Goal: Find specific page/section: Find specific page/section

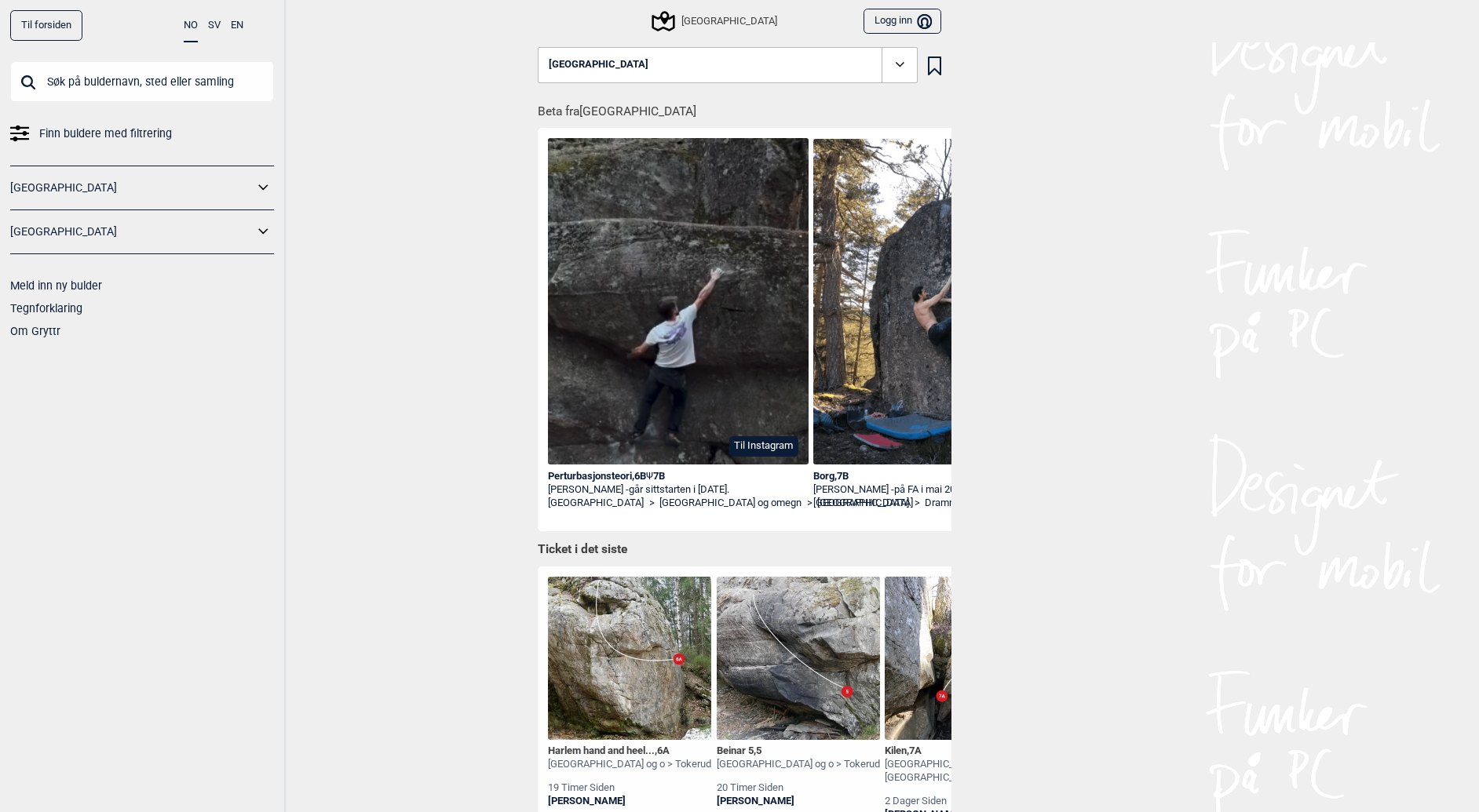
click at [622, 476] on div "Perturbasjonsteori , 6B Ψ 7B" at bounding box center [678, 477] width 260 height 13
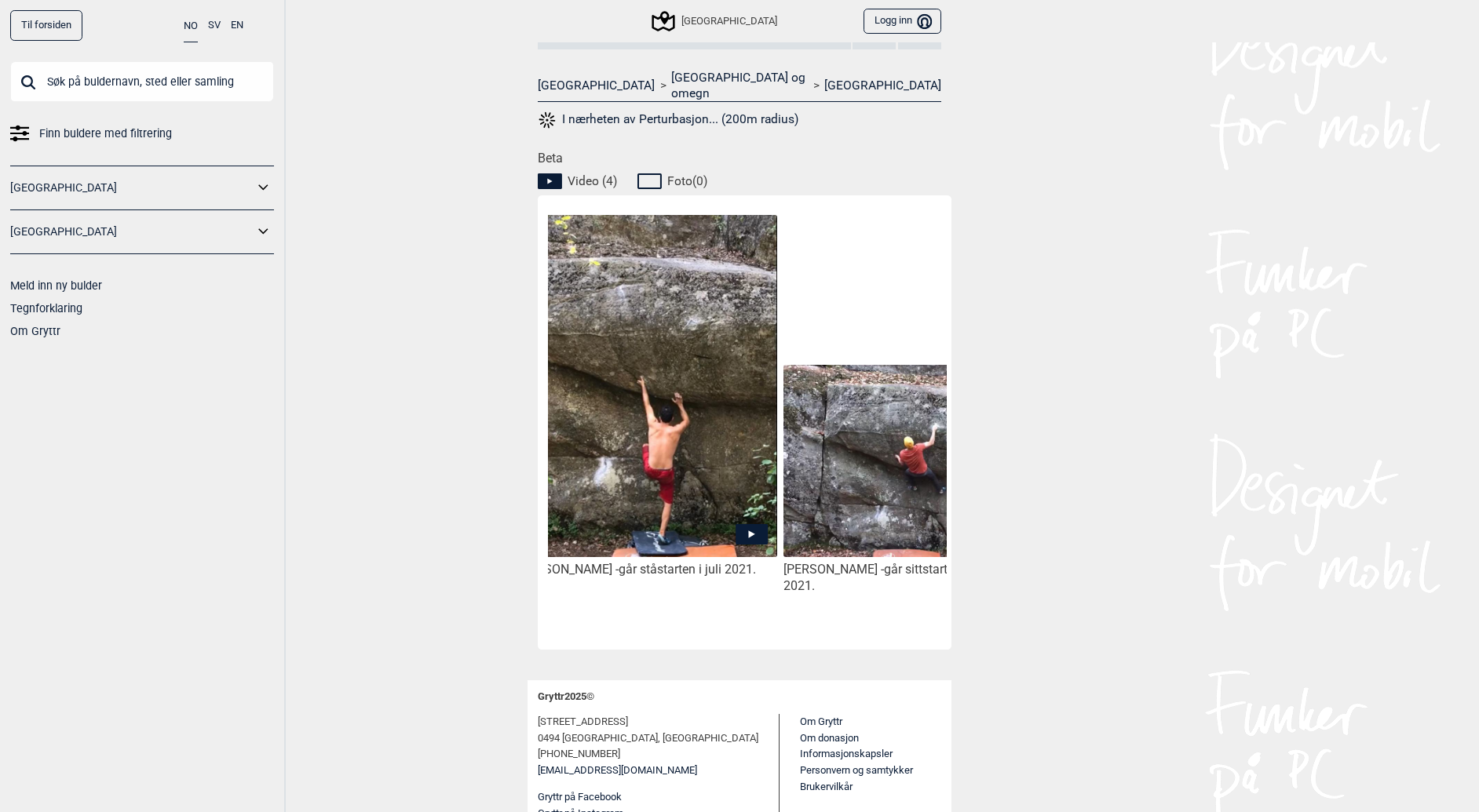
scroll to position [0, 616]
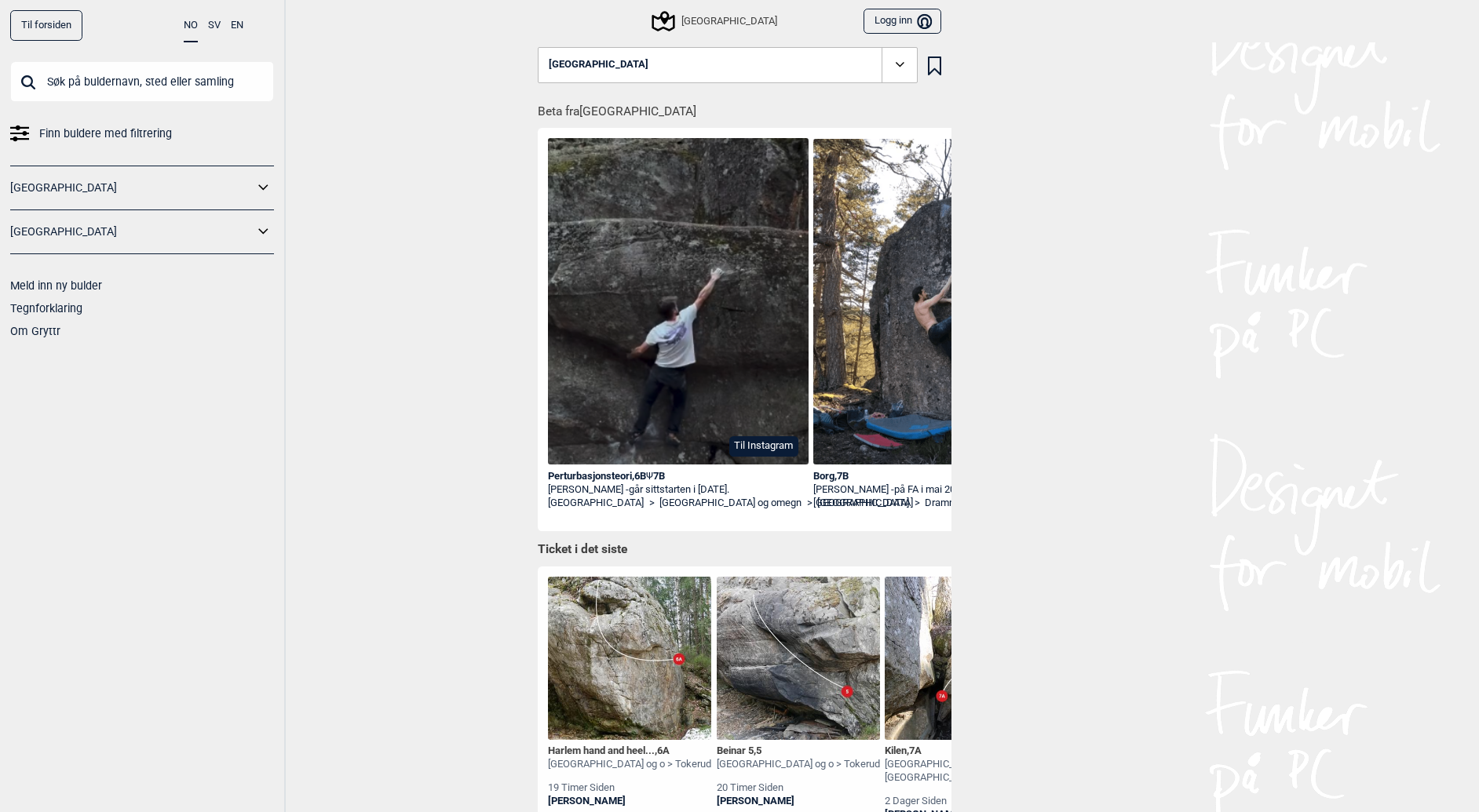
click at [183, 229] on link "[GEOGRAPHIC_DATA]" at bounding box center [132, 232] width 243 height 23
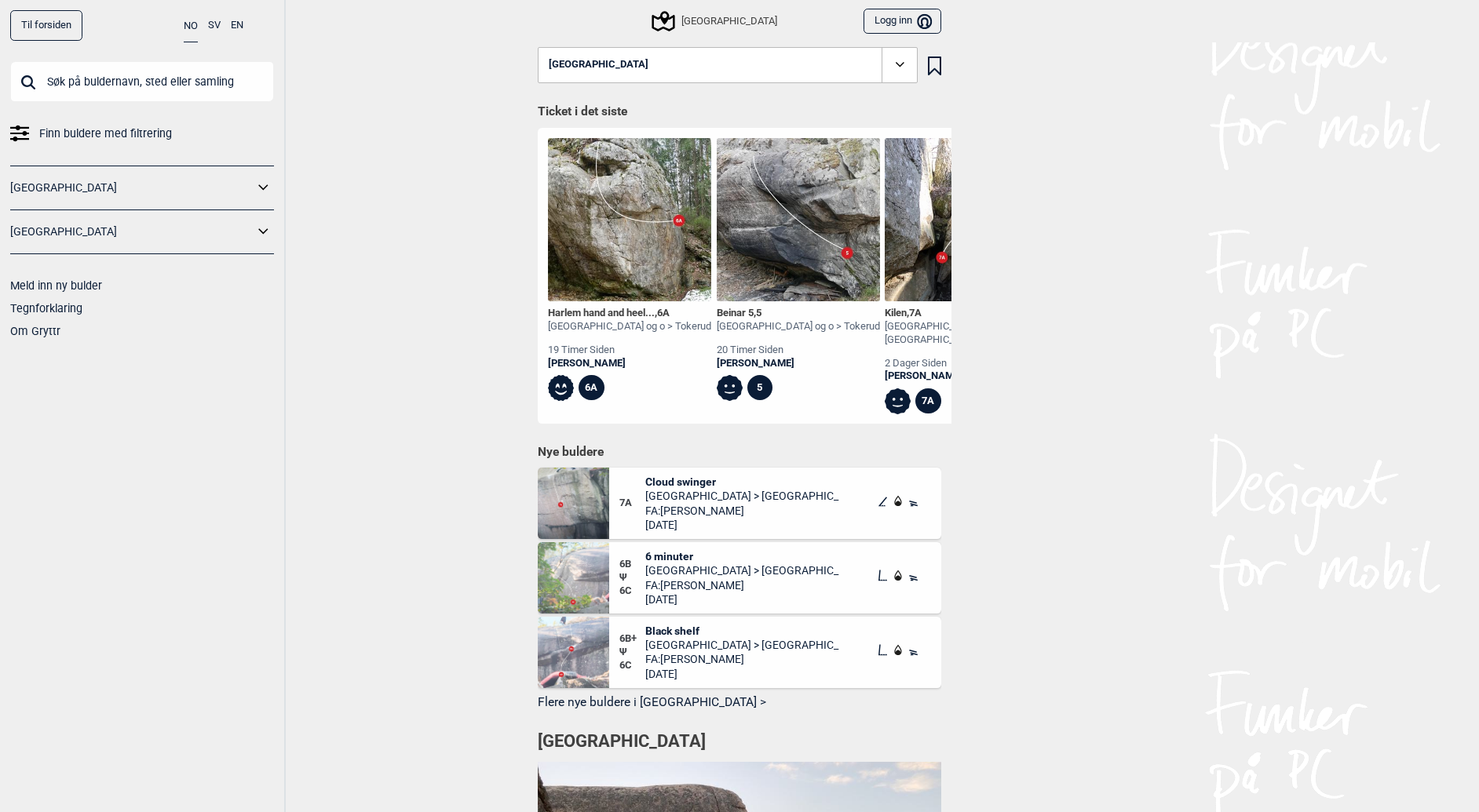
click at [267, 231] on icon at bounding box center [263, 231] width 10 height 6
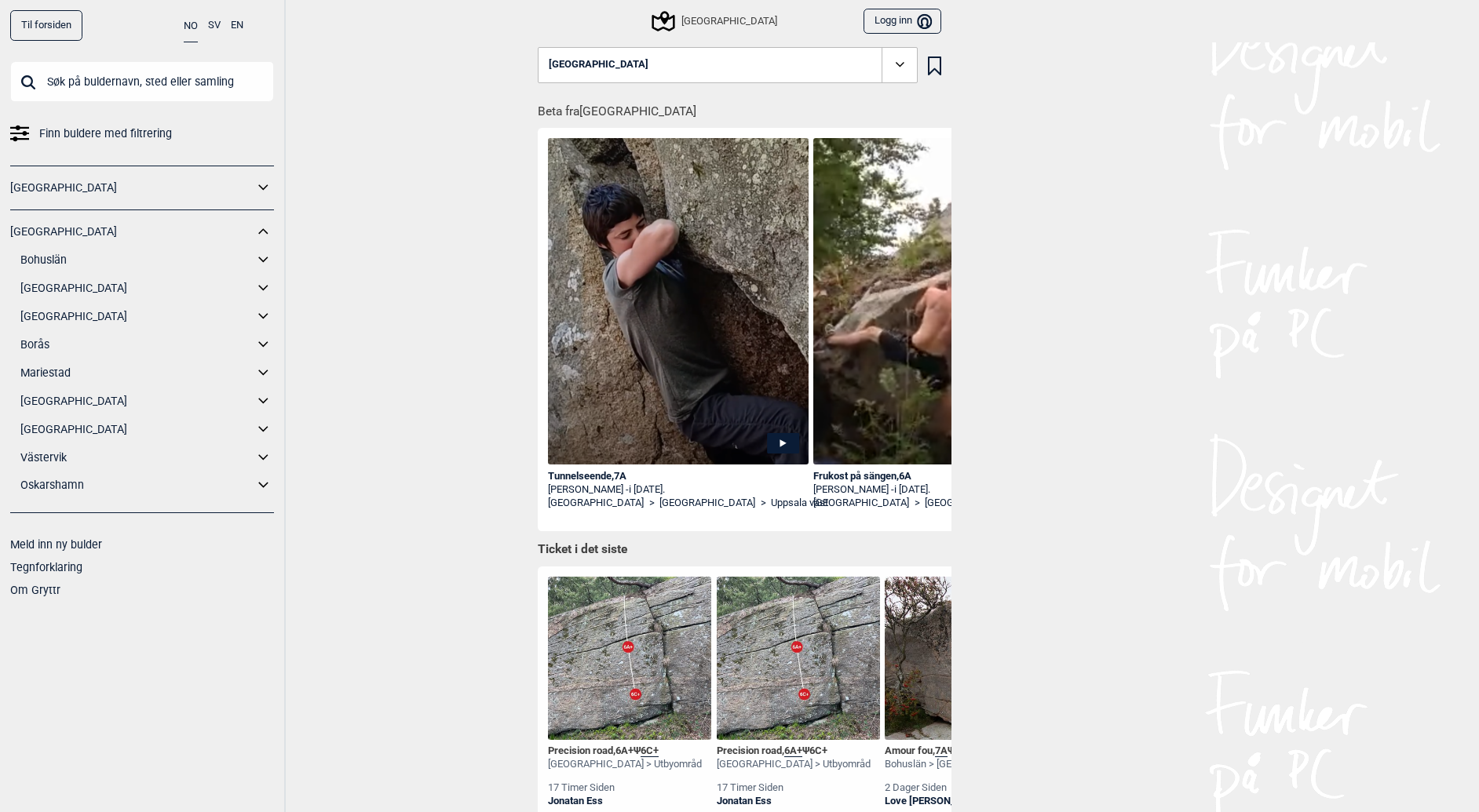
click at [265, 255] on icon at bounding box center [264, 260] width 20 height 23
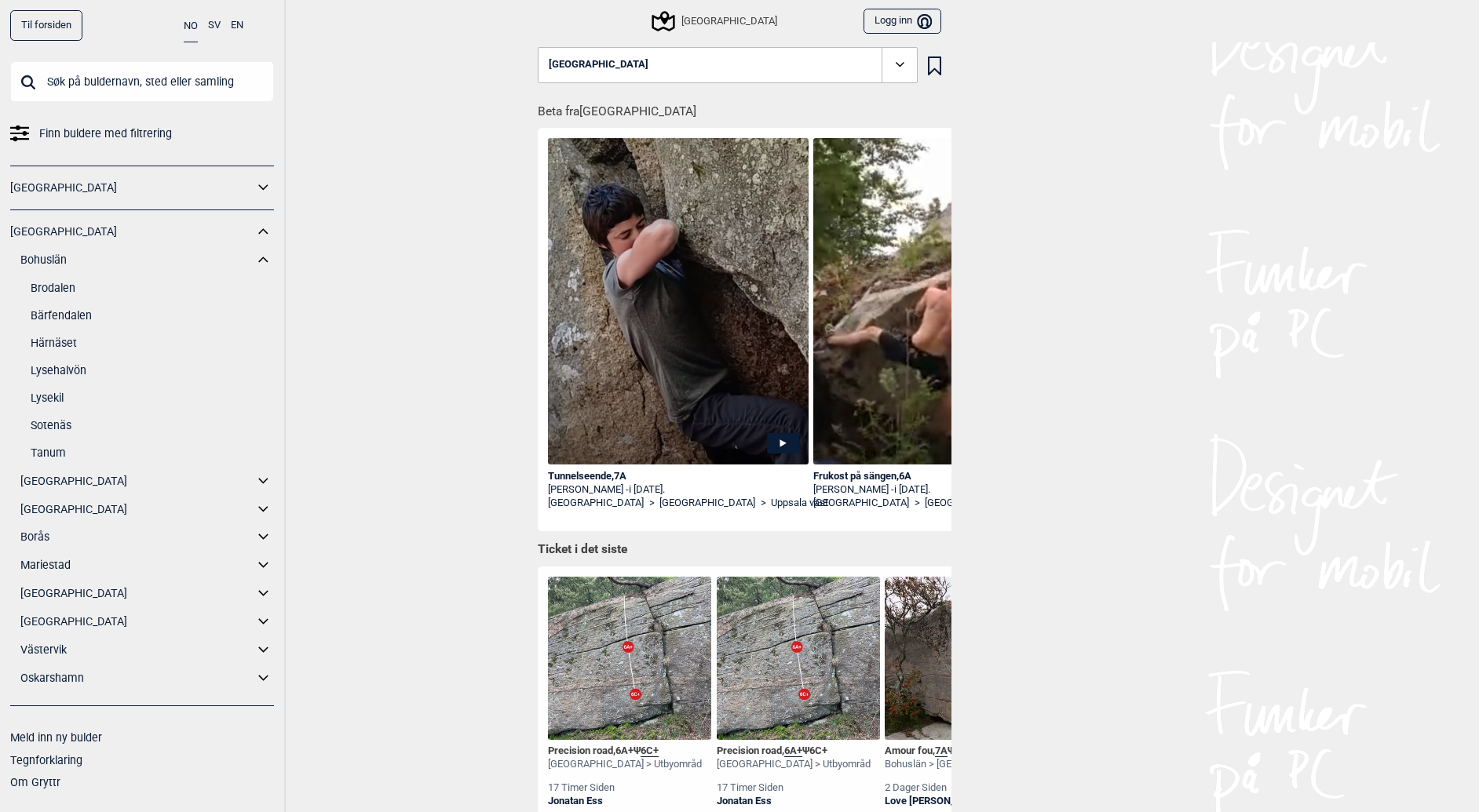
click at [70, 311] on link "Bärfendalen" at bounding box center [152, 316] width 243 height 23
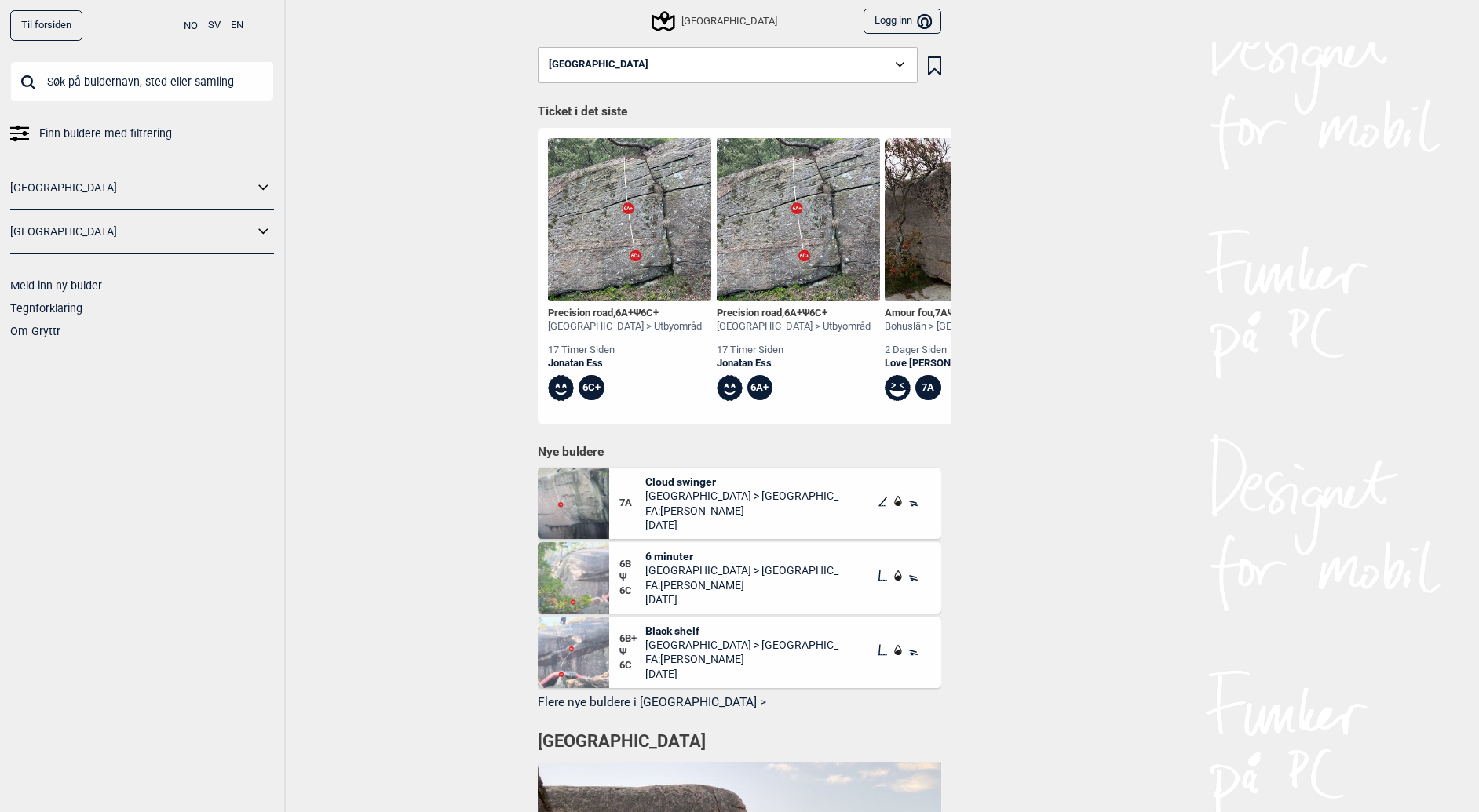
click at [164, 231] on link "[GEOGRAPHIC_DATA]" at bounding box center [132, 232] width 243 height 23
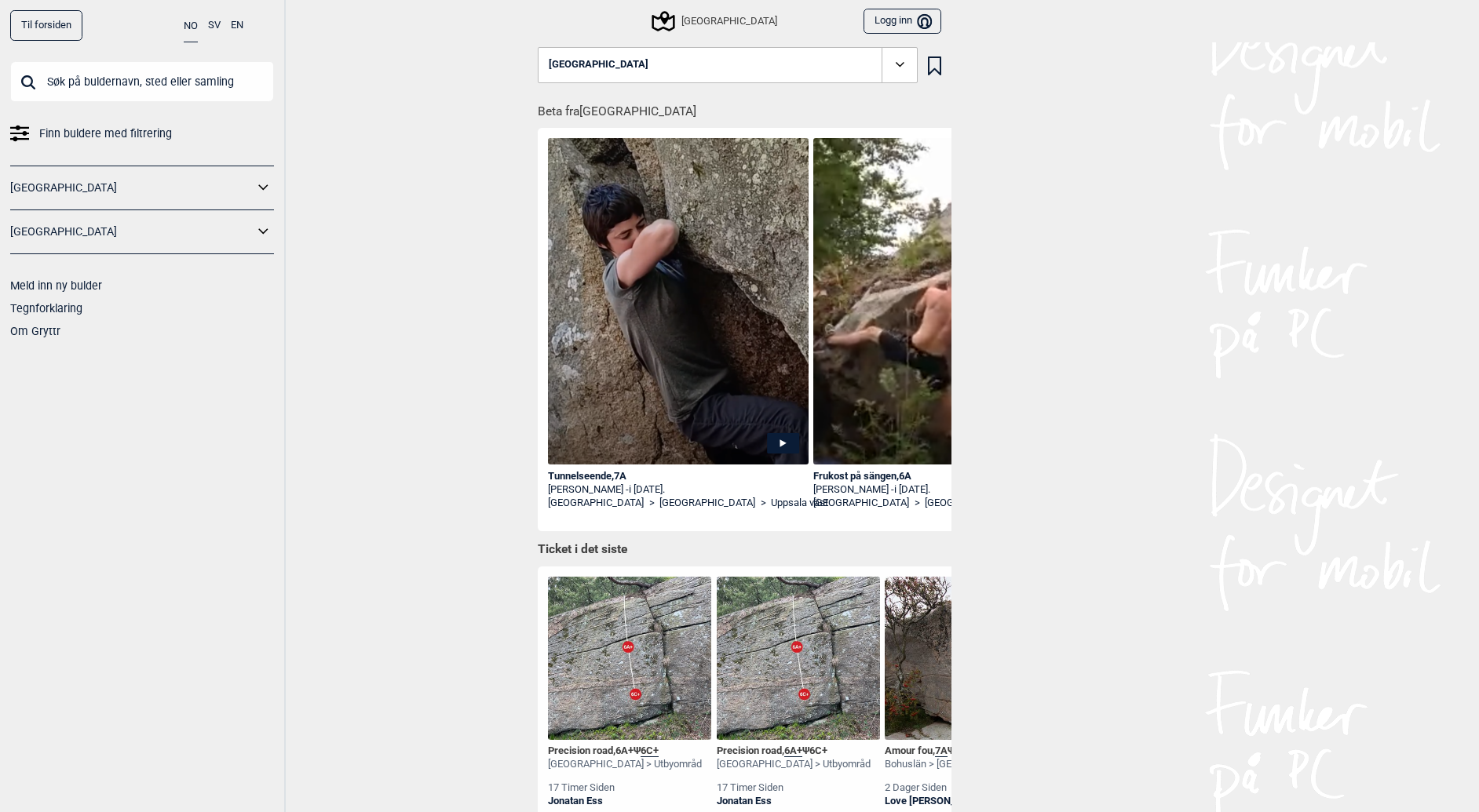
click at [161, 238] on link "[GEOGRAPHIC_DATA]" at bounding box center [132, 232] width 243 height 23
click at [260, 234] on icon at bounding box center [264, 232] width 20 height 23
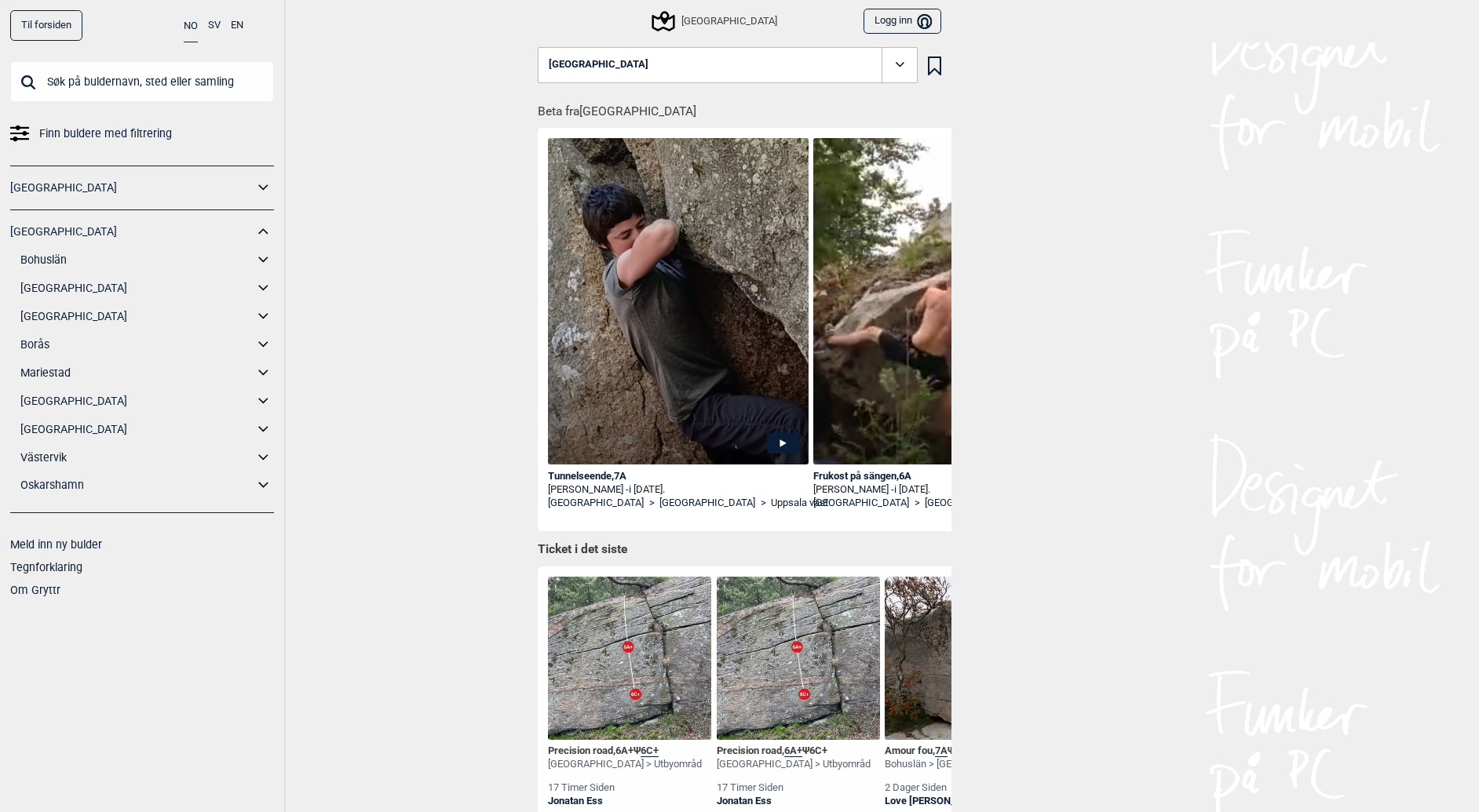
click at [63, 260] on link "Bohuslän" at bounding box center [137, 260] width 233 height 23
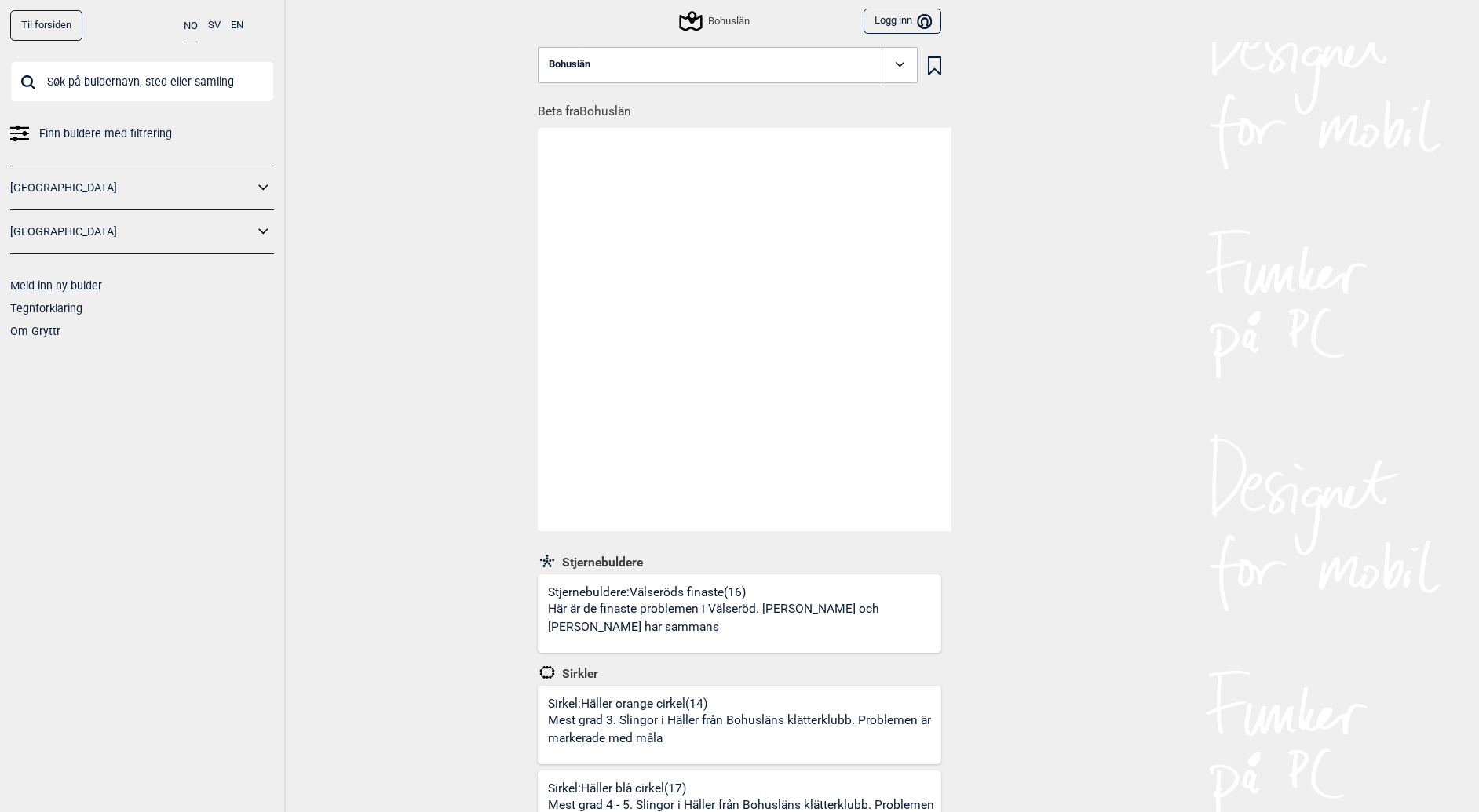
click at [260, 190] on icon at bounding box center [264, 188] width 20 height 23
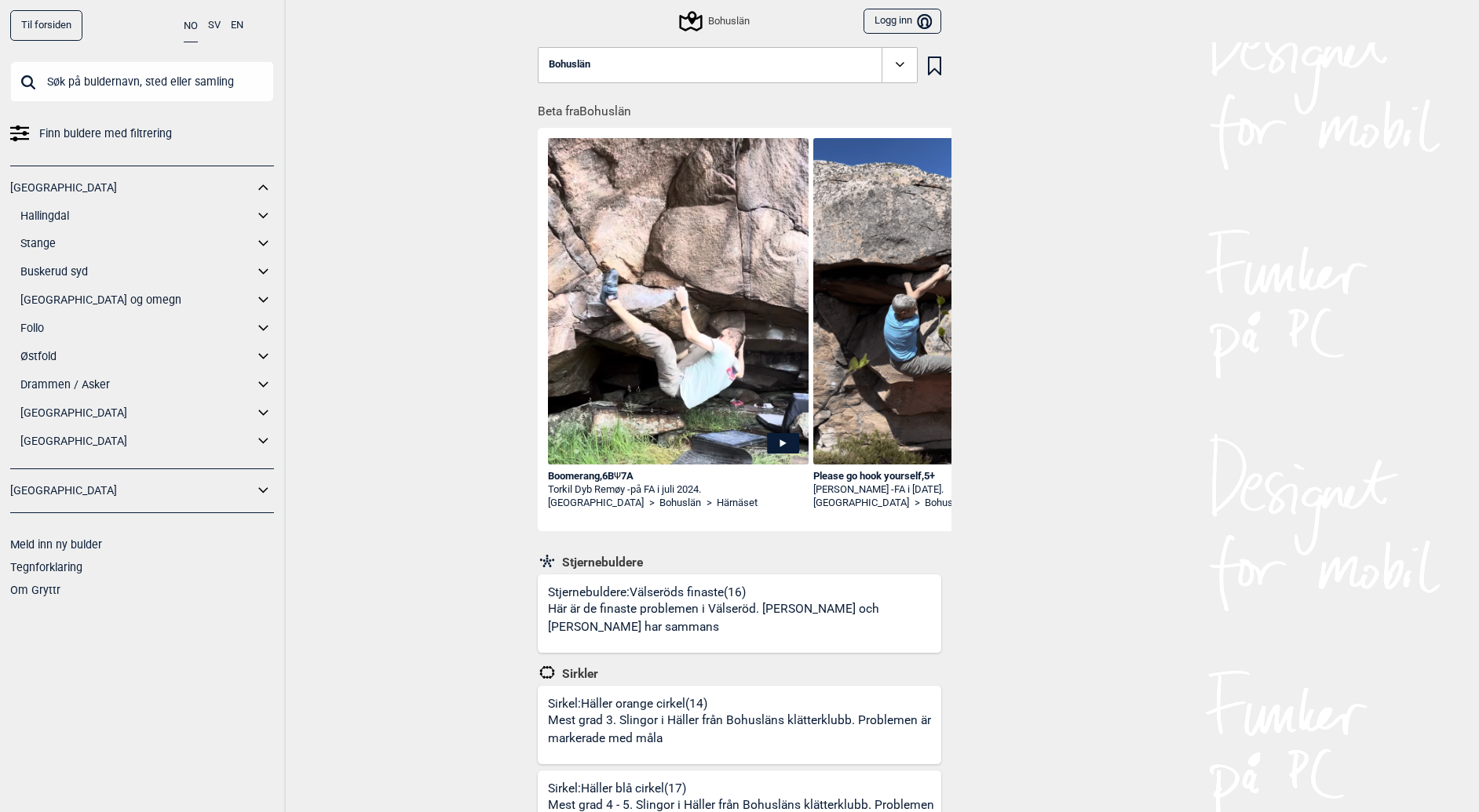
click at [258, 181] on icon at bounding box center [264, 188] width 20 height 23
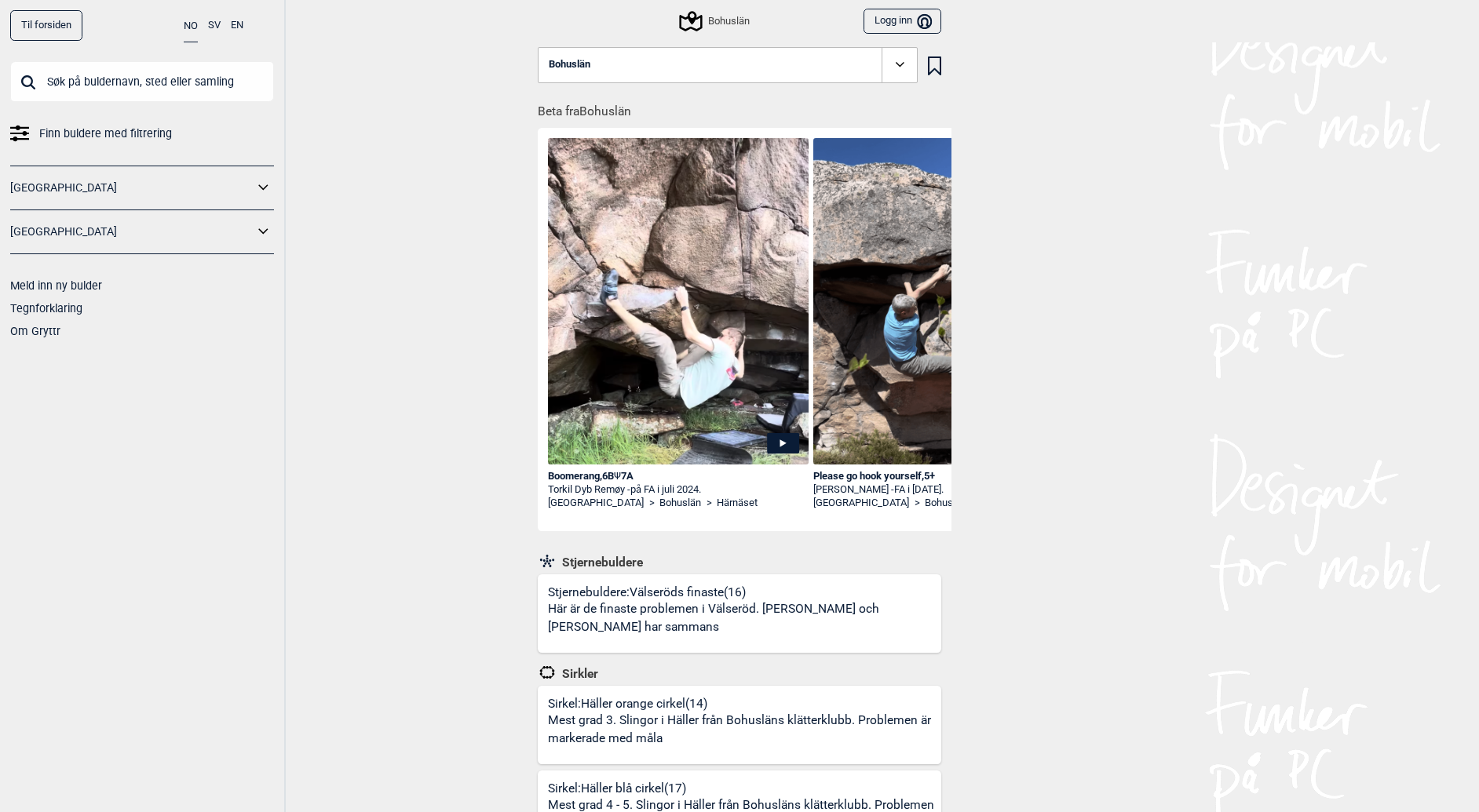
click at [256, 229] on icon at bounding box center [264, 232] width 20 height 23
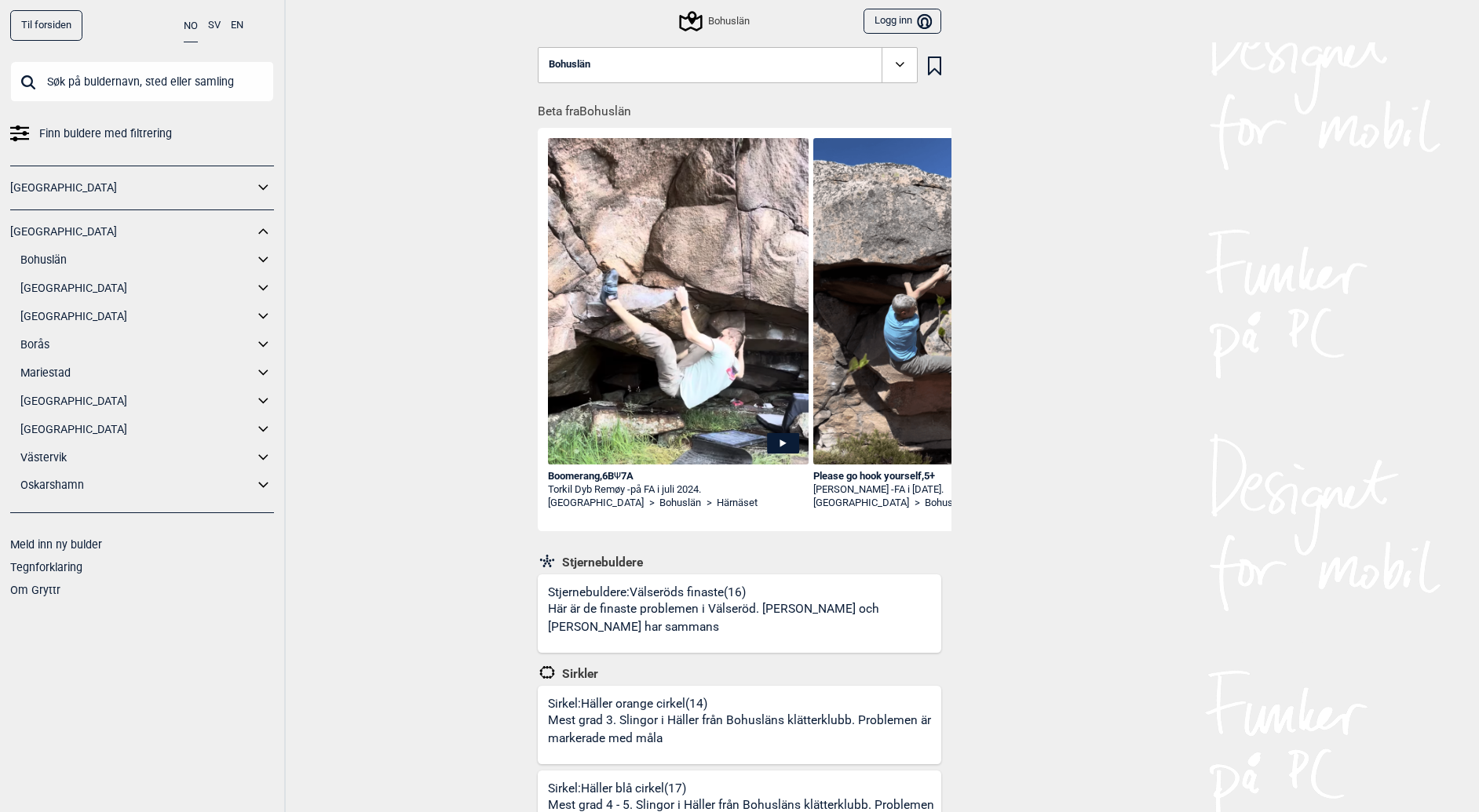
click at [263, 255] on icon at bounding box center [264, 260] width 20 height 23
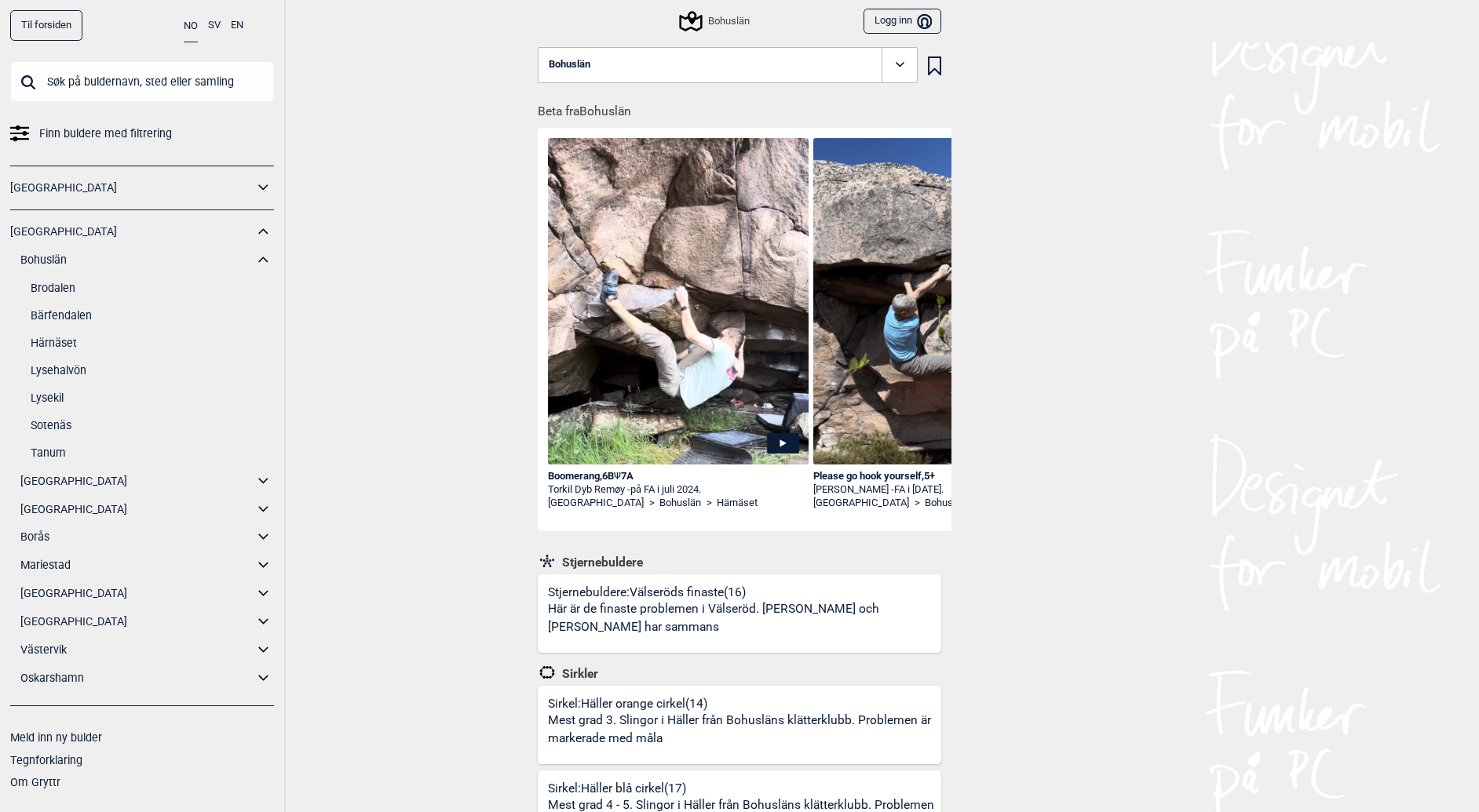
click at [53, 398] on link "Lysekil" at bounding box center [152, 399] width 243 height 23
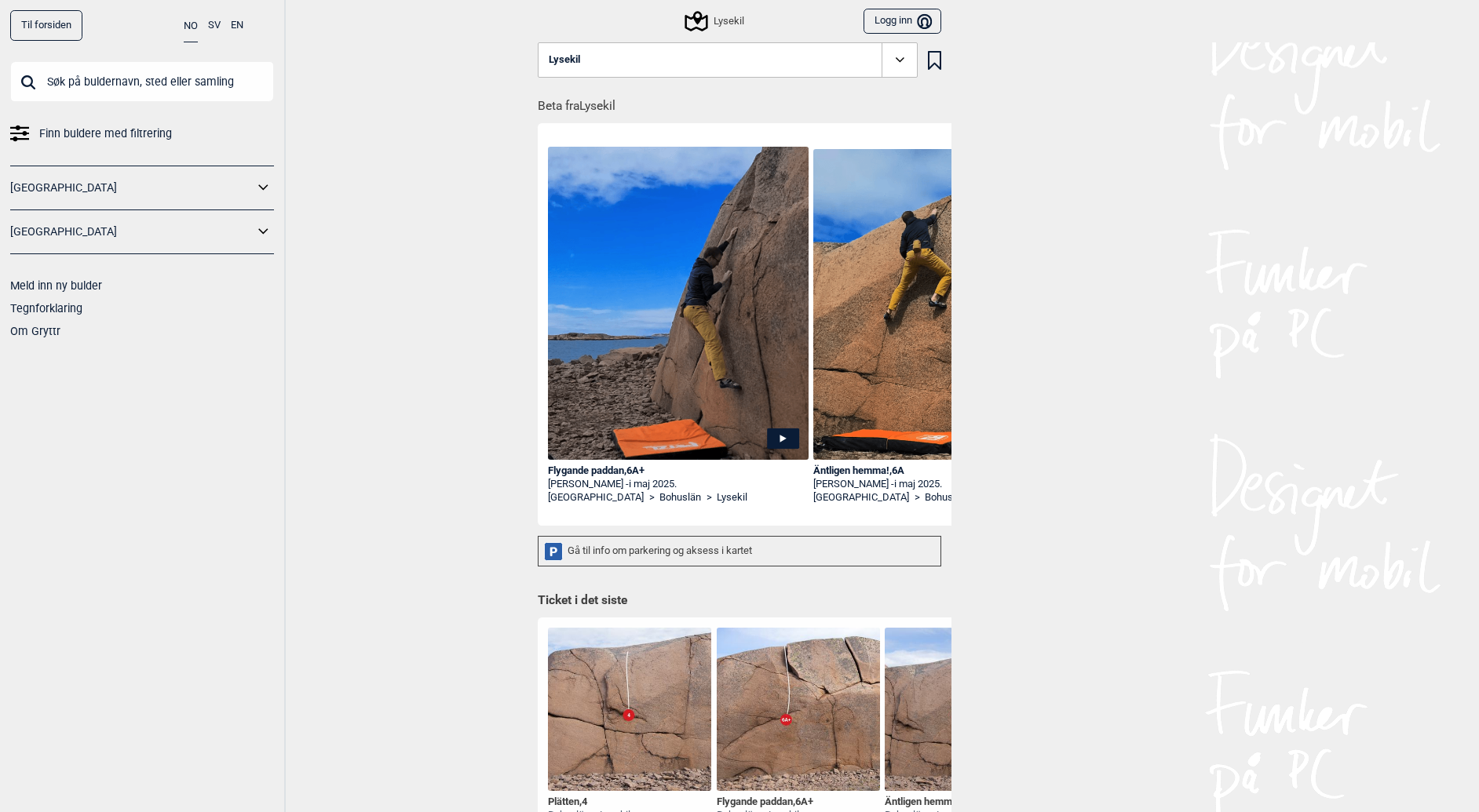
click at [908, 51] on icon at bounding box center [900, 60] width 18 height 18
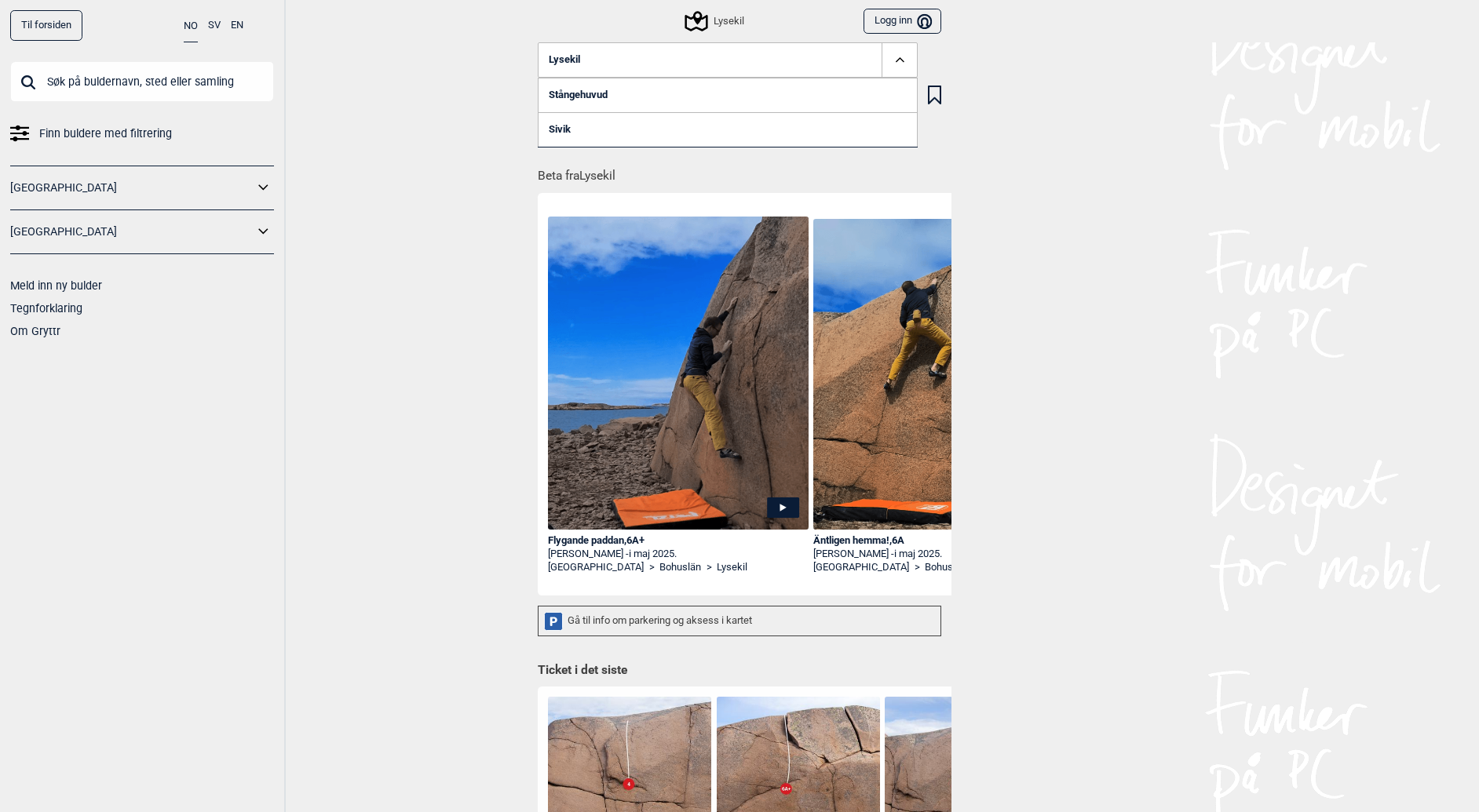
click at [702, 100] on link "Stångehuvud" at bounding box center [728, 94] width 380 height 34
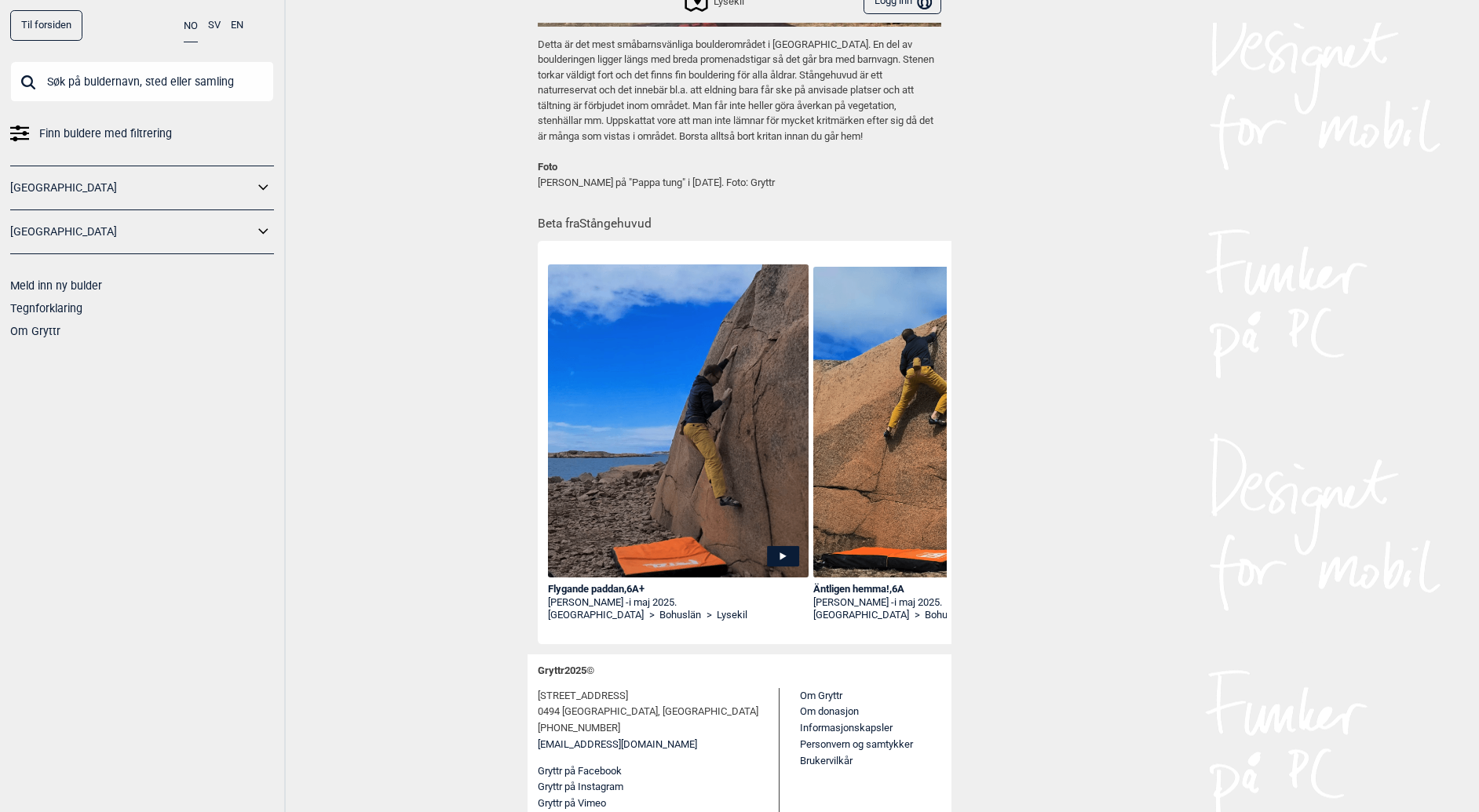
click at [215, 223] on link "[GEOGRAPHIC_DATA]" at bounding box center [132, 232] width 243 height 23
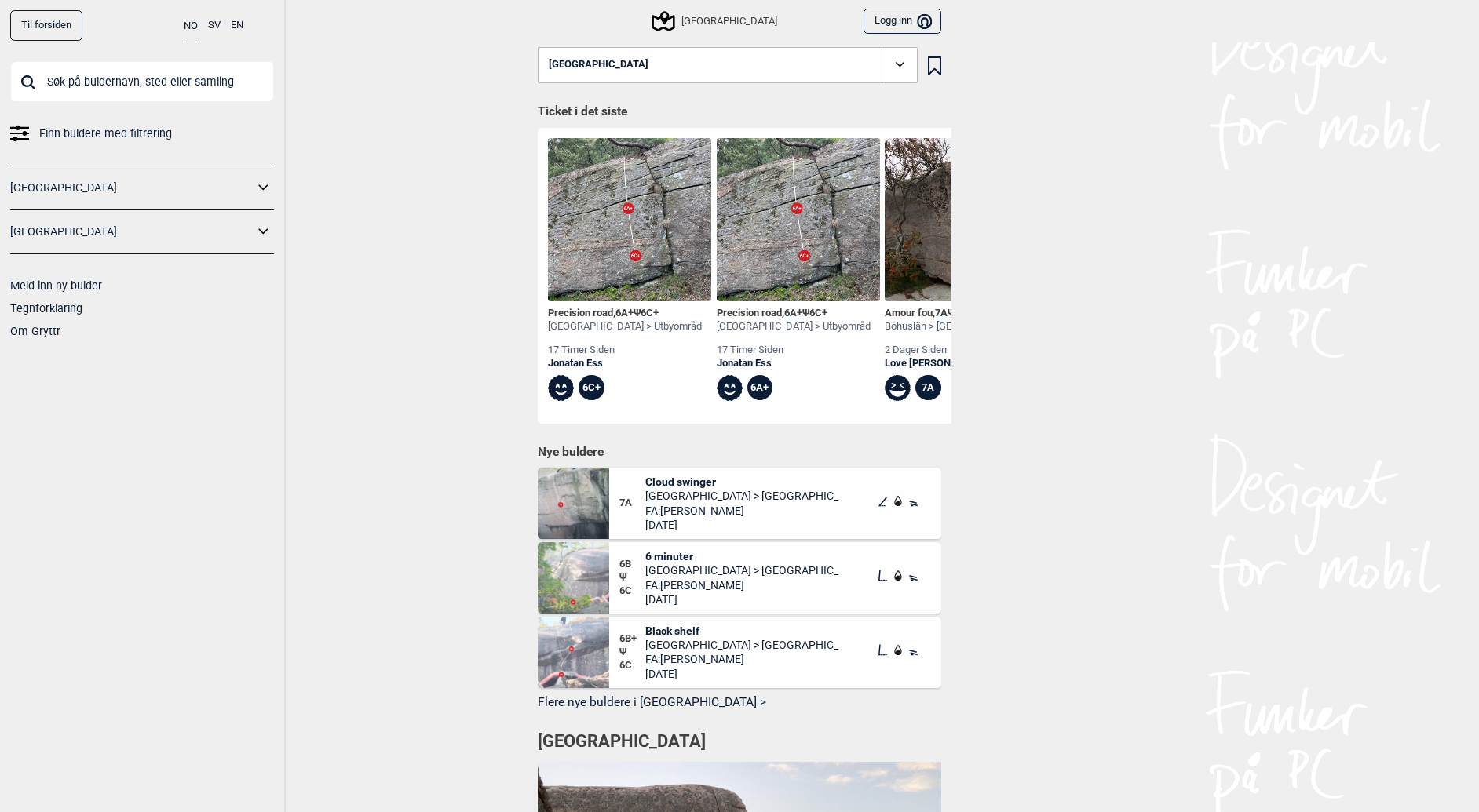
click at [212, 229] on link "[GEOGRAPHIC_DATA]" at bounding box center [132, 232] width 243 height 23
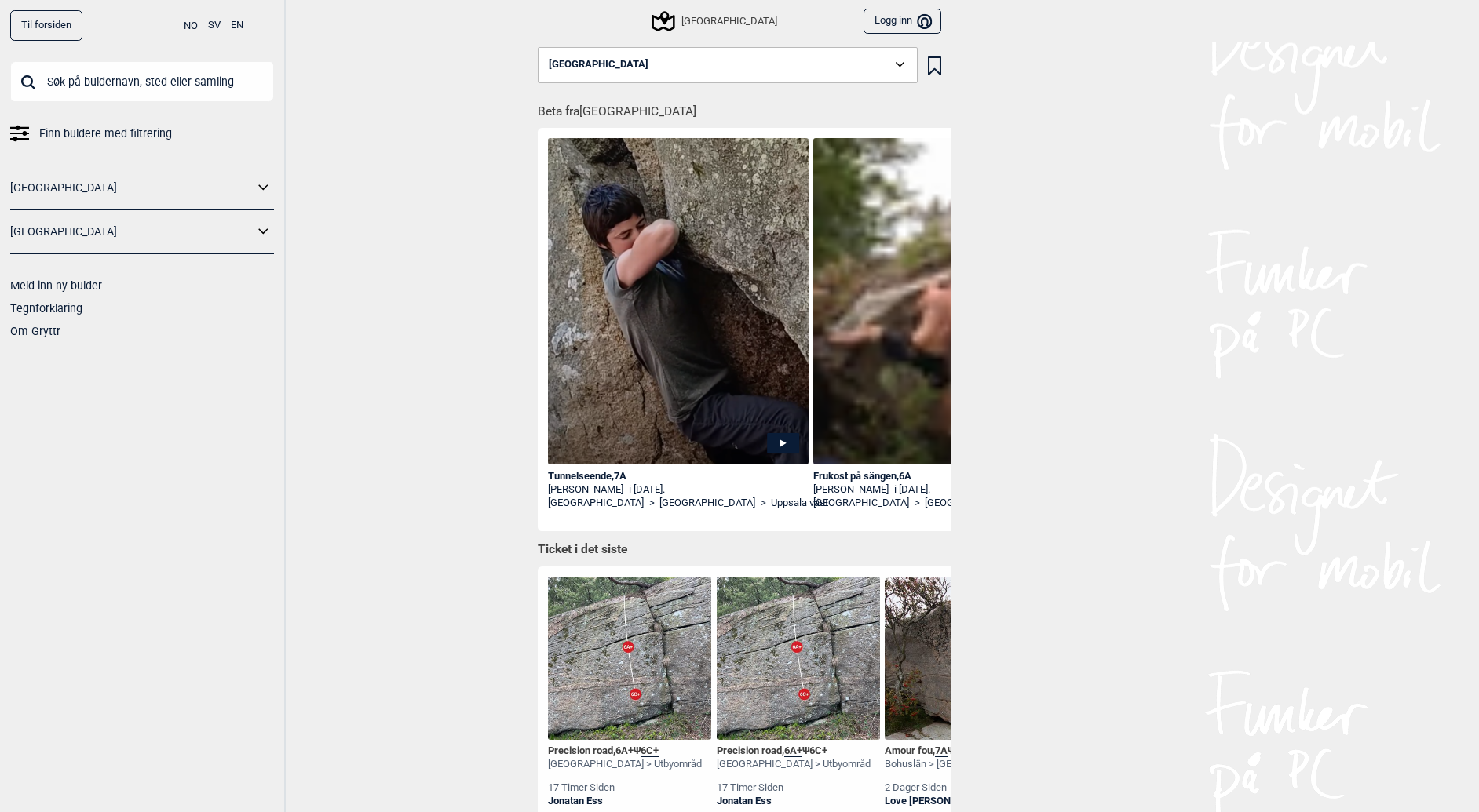
click at [273, 236] on icon at bounding box center [264, 232] width 20 height 23
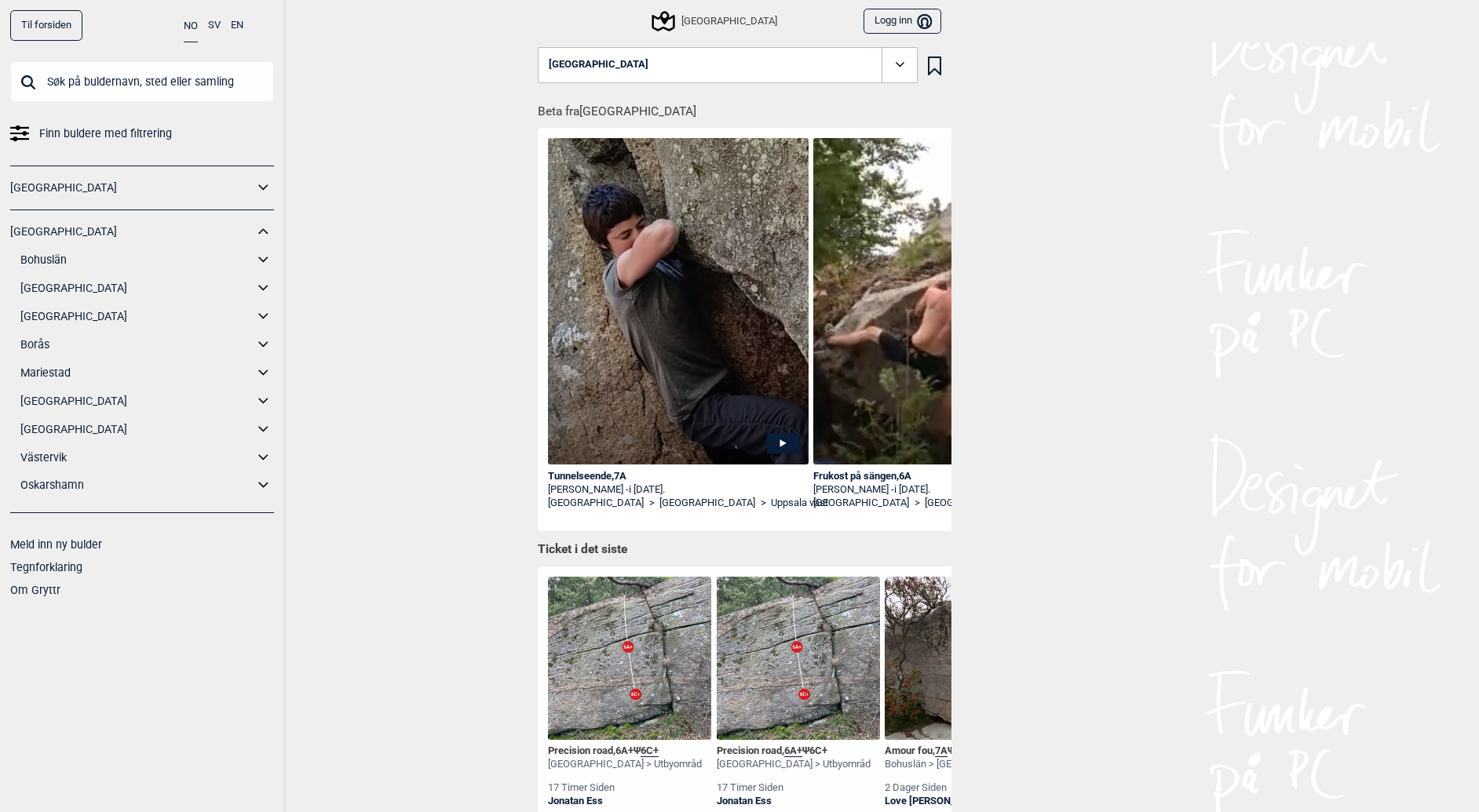
click at [147, 258] on link "Bohuslän" at bounding box center [137, 260] width 233 height 23
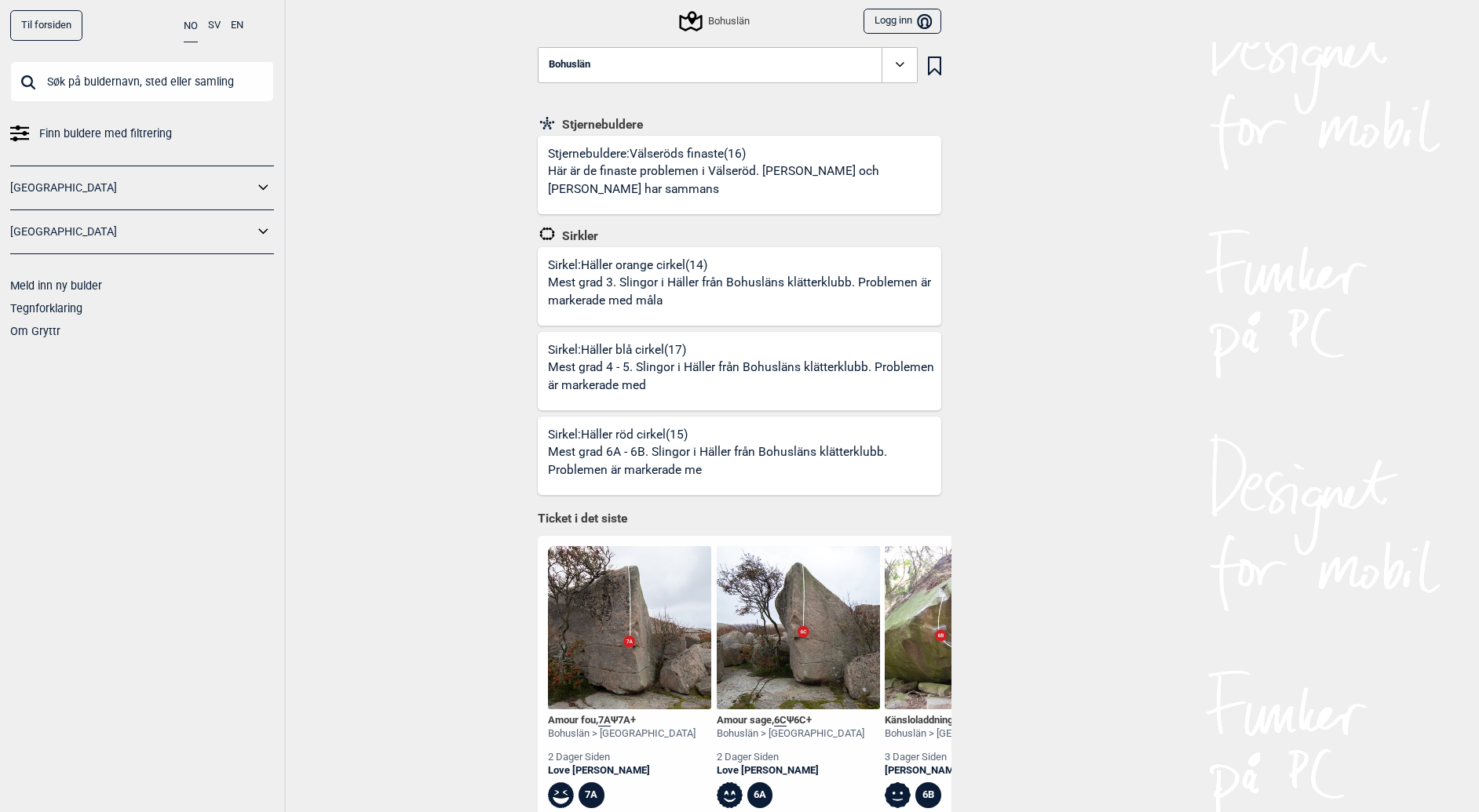
click at [694, 81] on button "Bohuslän" at bounding box center [728, 65] width 380 height 36
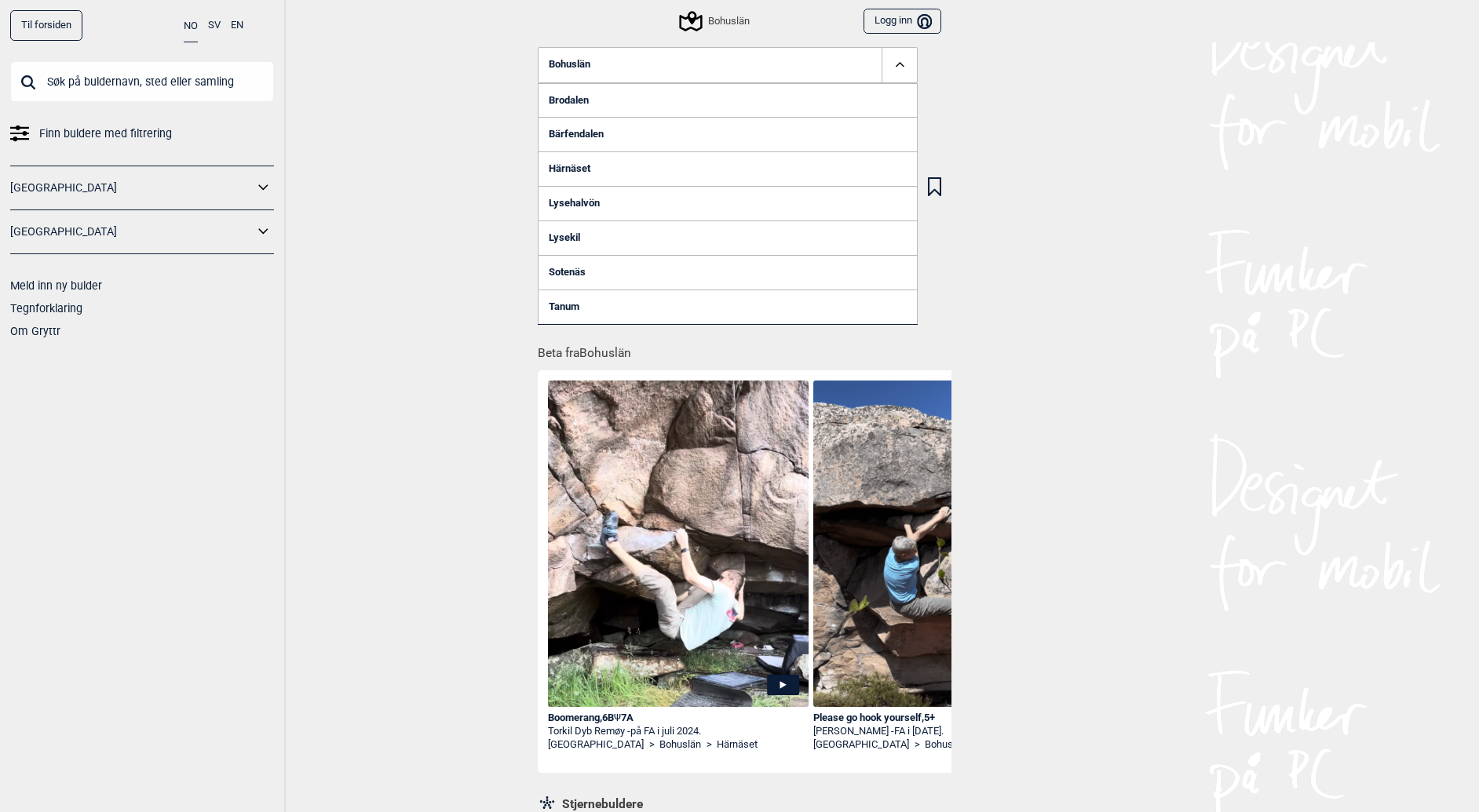
click at [597, 275] on link "Sotenäs" at bounding box center [728, 272] width 380 height 34
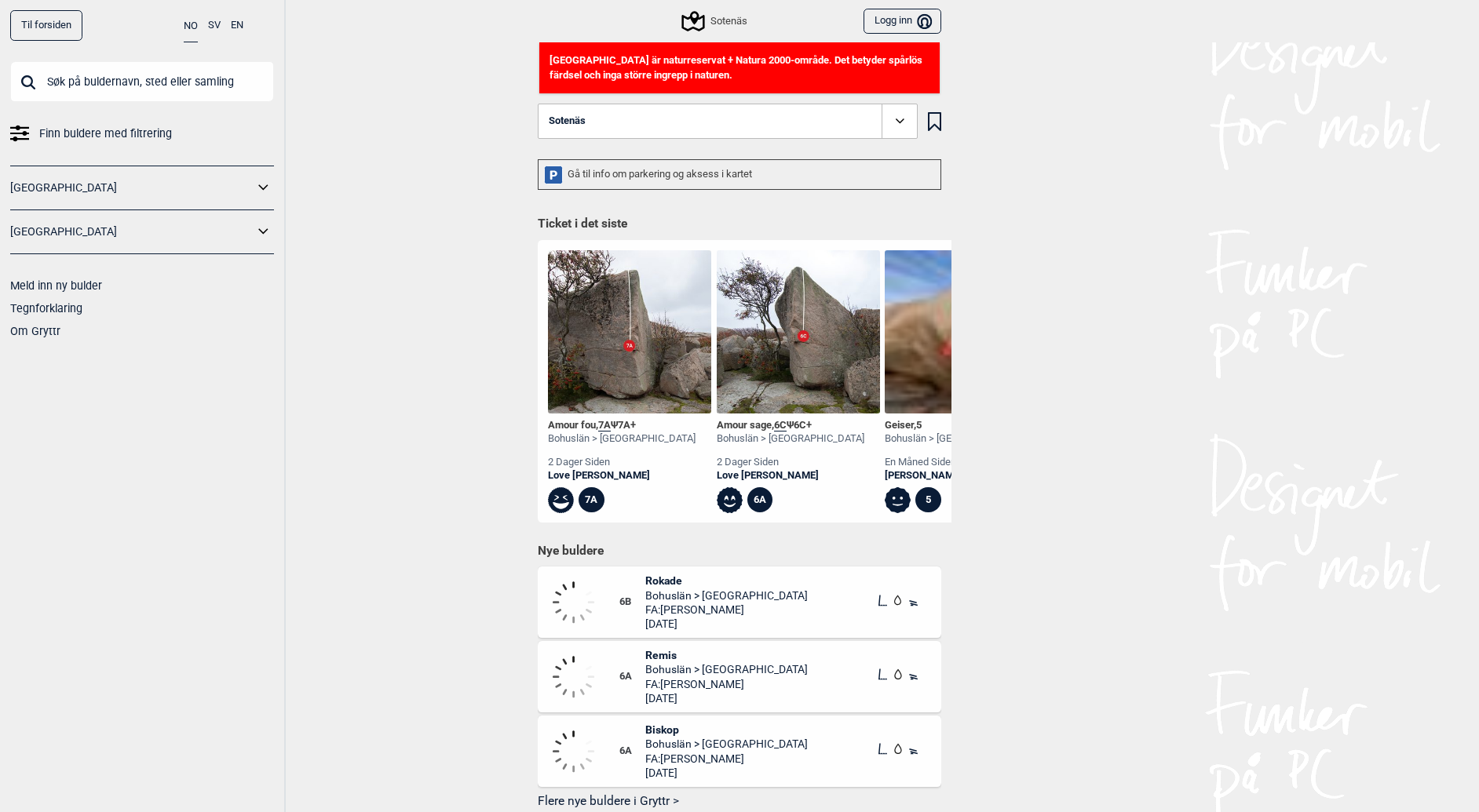
click at [707, 120] on button "Sotenäs" at bounding box center [728, 121] width 380 height 36
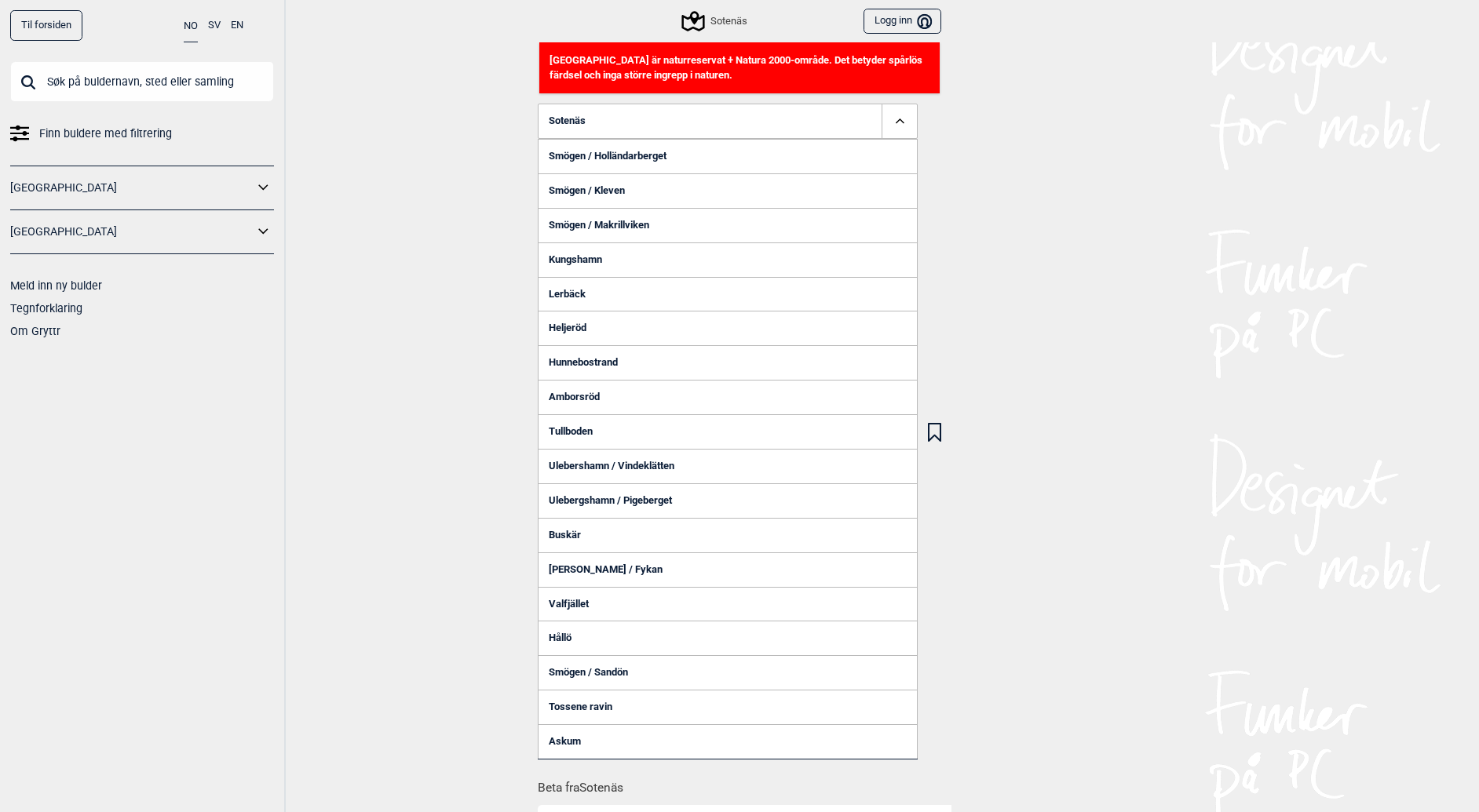
click at [685, 136] on button "Sotenäs" at bounding box center [728, 121] width 380 height 36
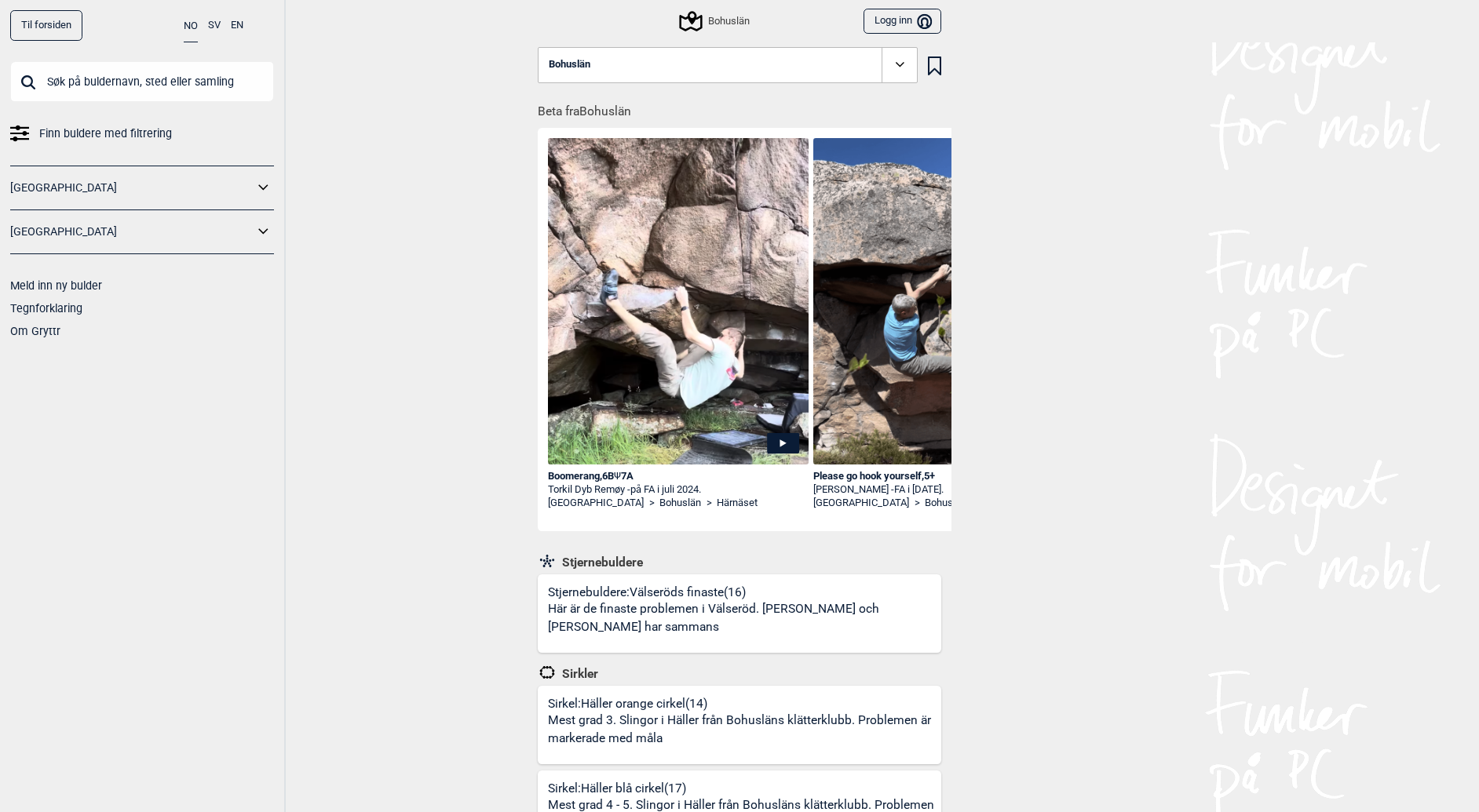
click at [85, 87] on input "text" at bounding box center [142, 81] width 264 height 41
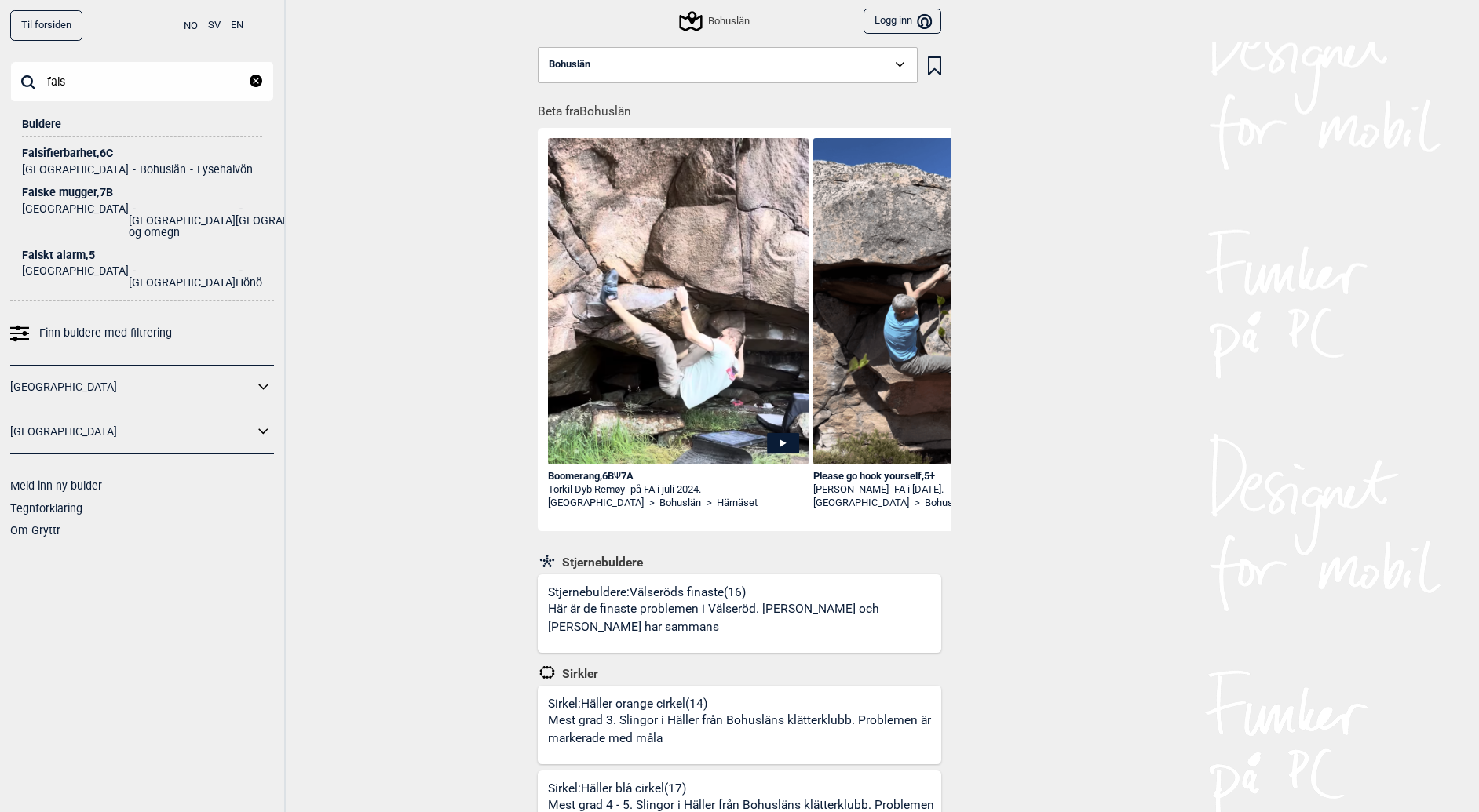
type input "fals"
click at [95, 149] on div "Falsifierbarhet , 6C" at bounding box center [142, 153] width 240 height 11
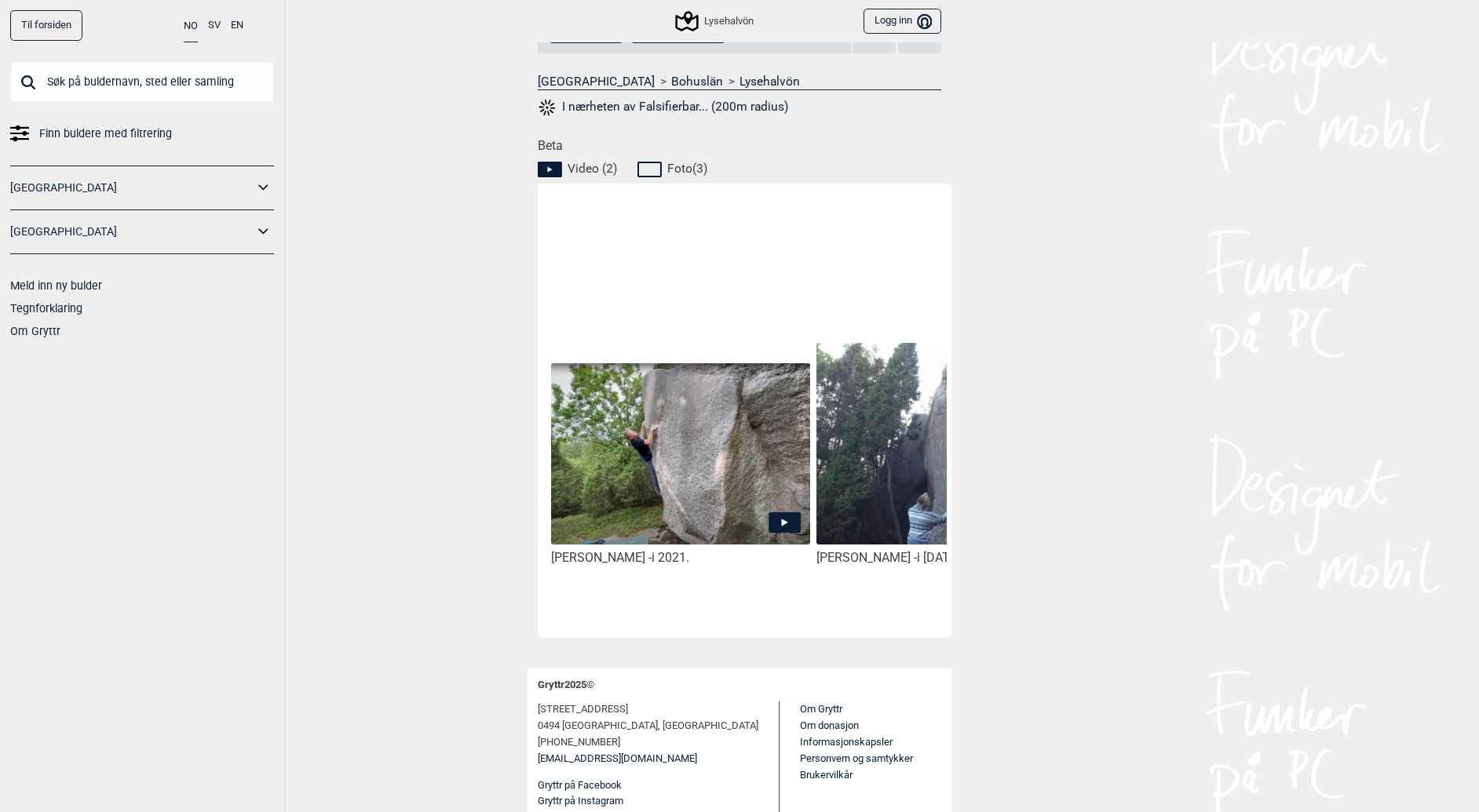
scroll to position [638, 0]
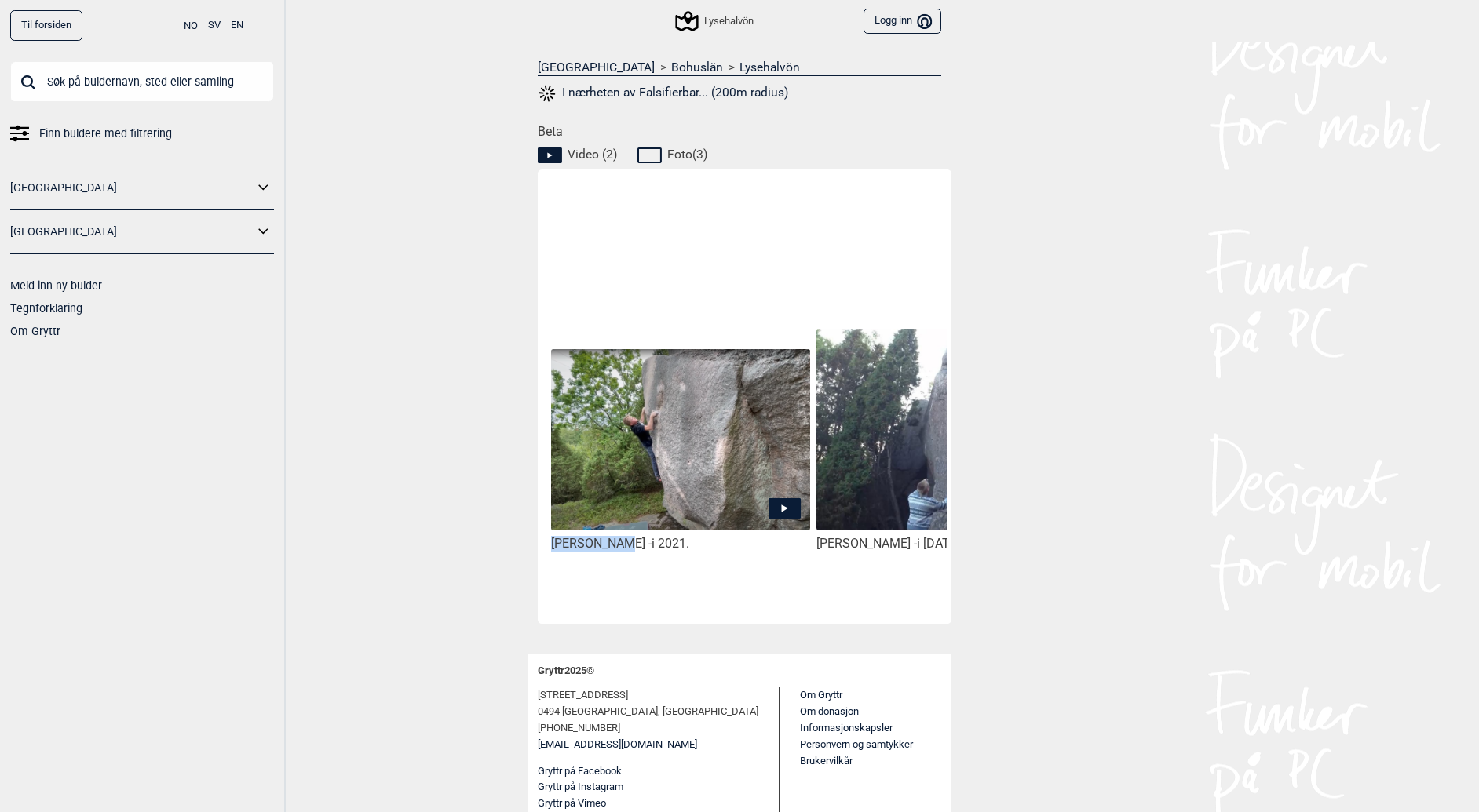
drag, startPoint x: 624, startPoint y: 600, endPoint x: 681, endPoint y: 607, distance: 57.4
click at [681, 607] on div "Bruno Leander - i 2021. Hanne Erika Riise - i september 2013. (från 2:40)" at bounding box center [747, 394] width 399 height 439
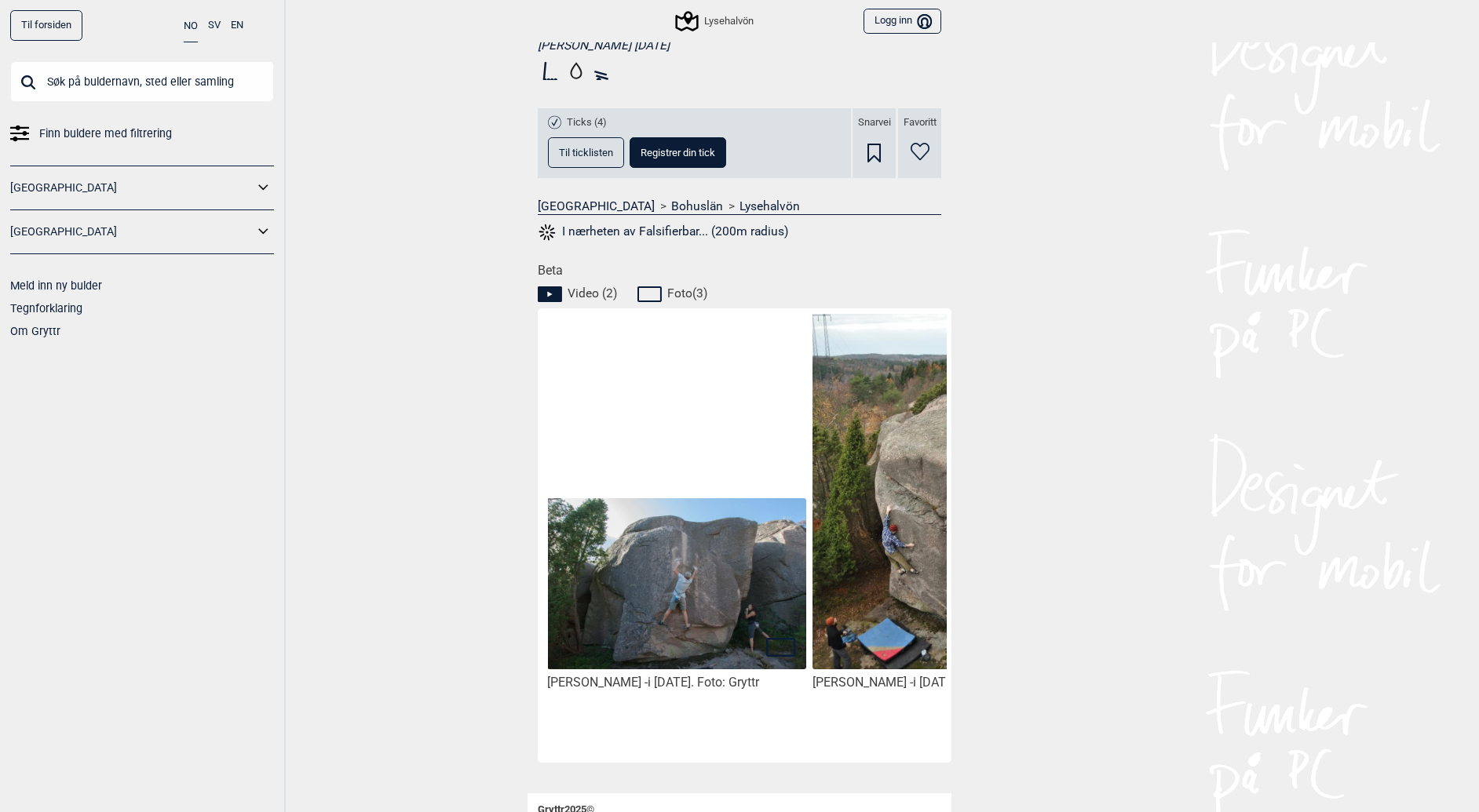
scroll to position [481, 0]
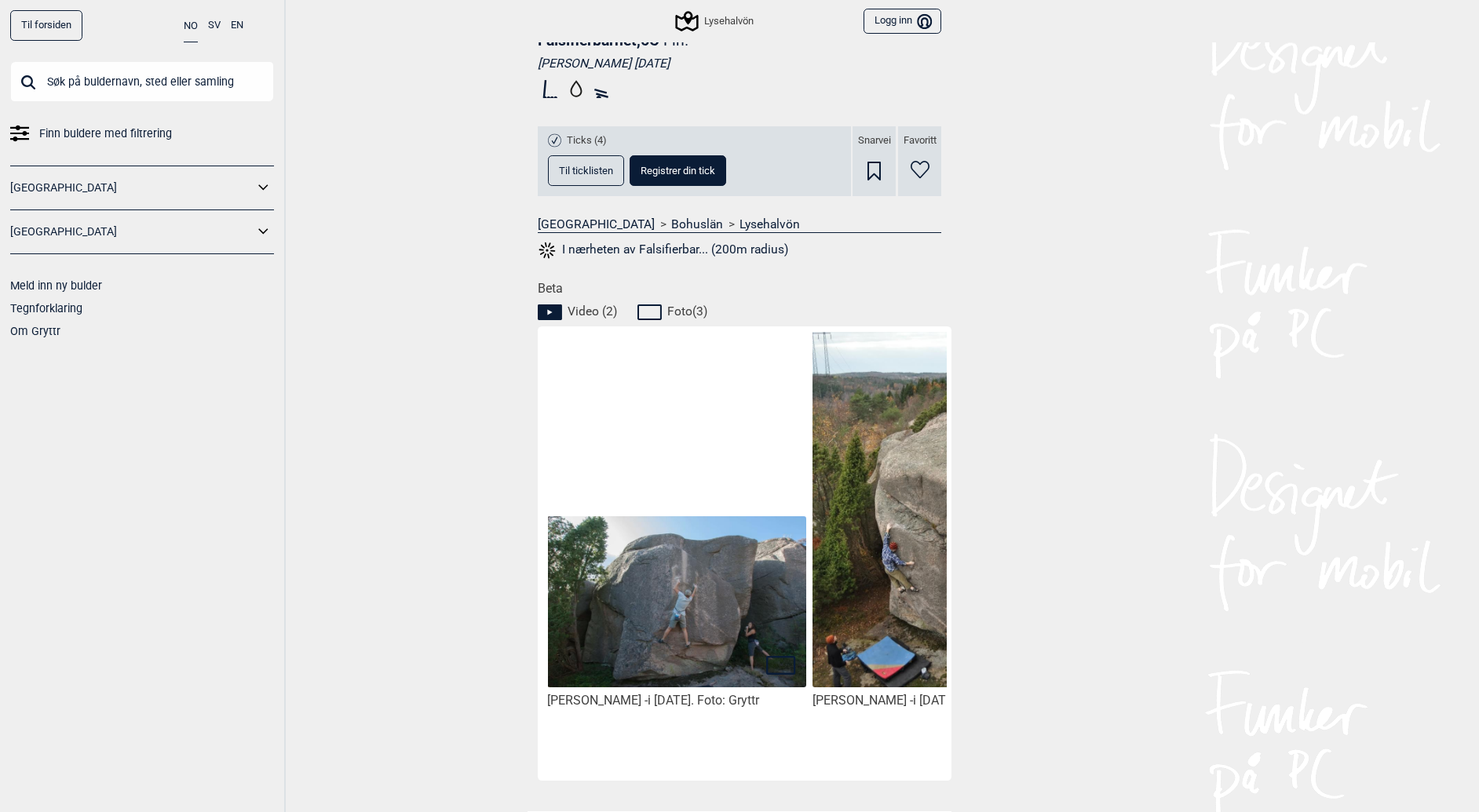
click at [573, 168] on span "Til ticklisten" at bounding box center [586, 171] width 55 height 11
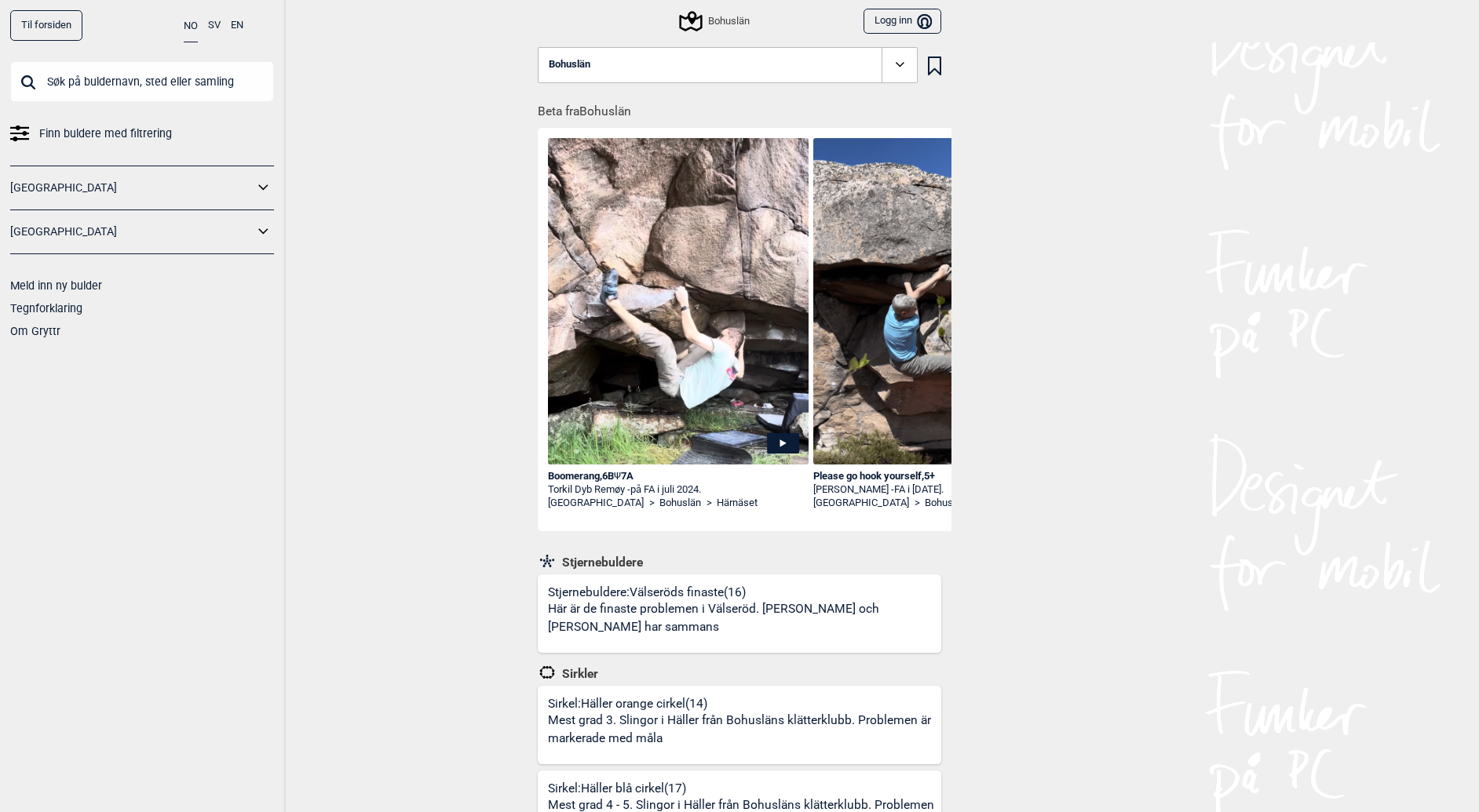
click at [130, 83] on input "text" at bounding box center [142, 81] width 264 height 41
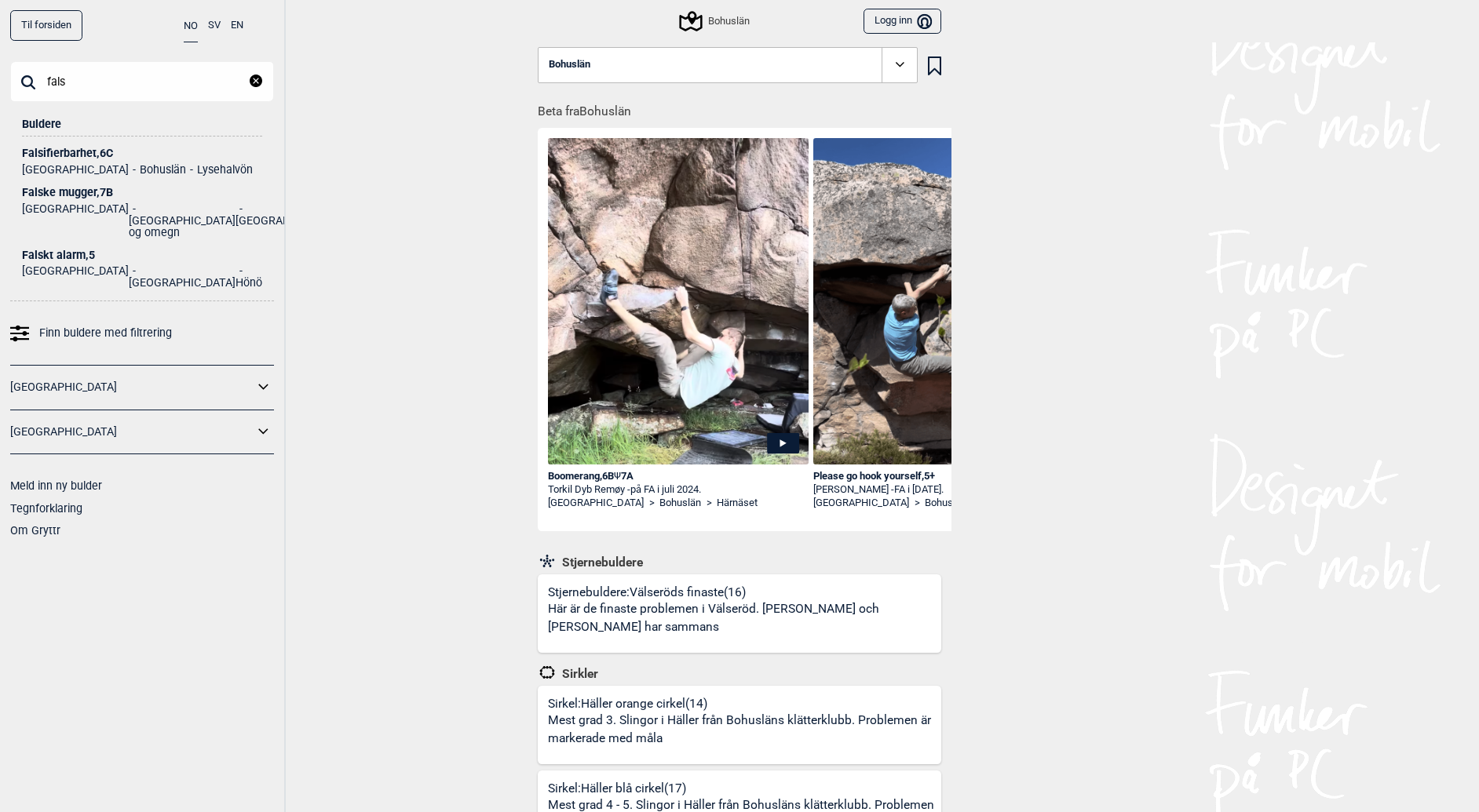
type input "fals"
click at [77, 153] on div "Falsifierbarhet , 6C" at bounding box center [142, 153] width 240 height 11
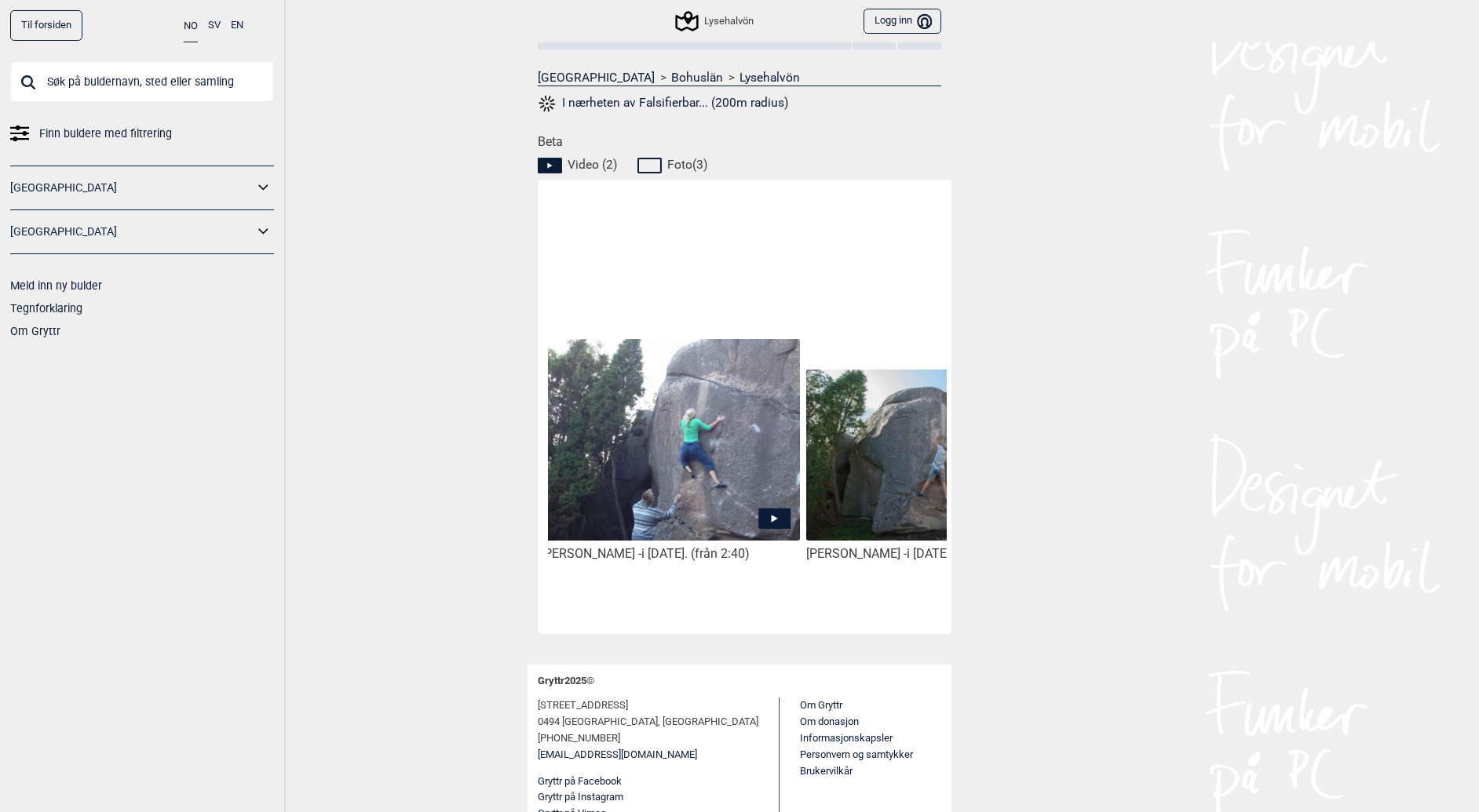
scroll to position [0, 310]
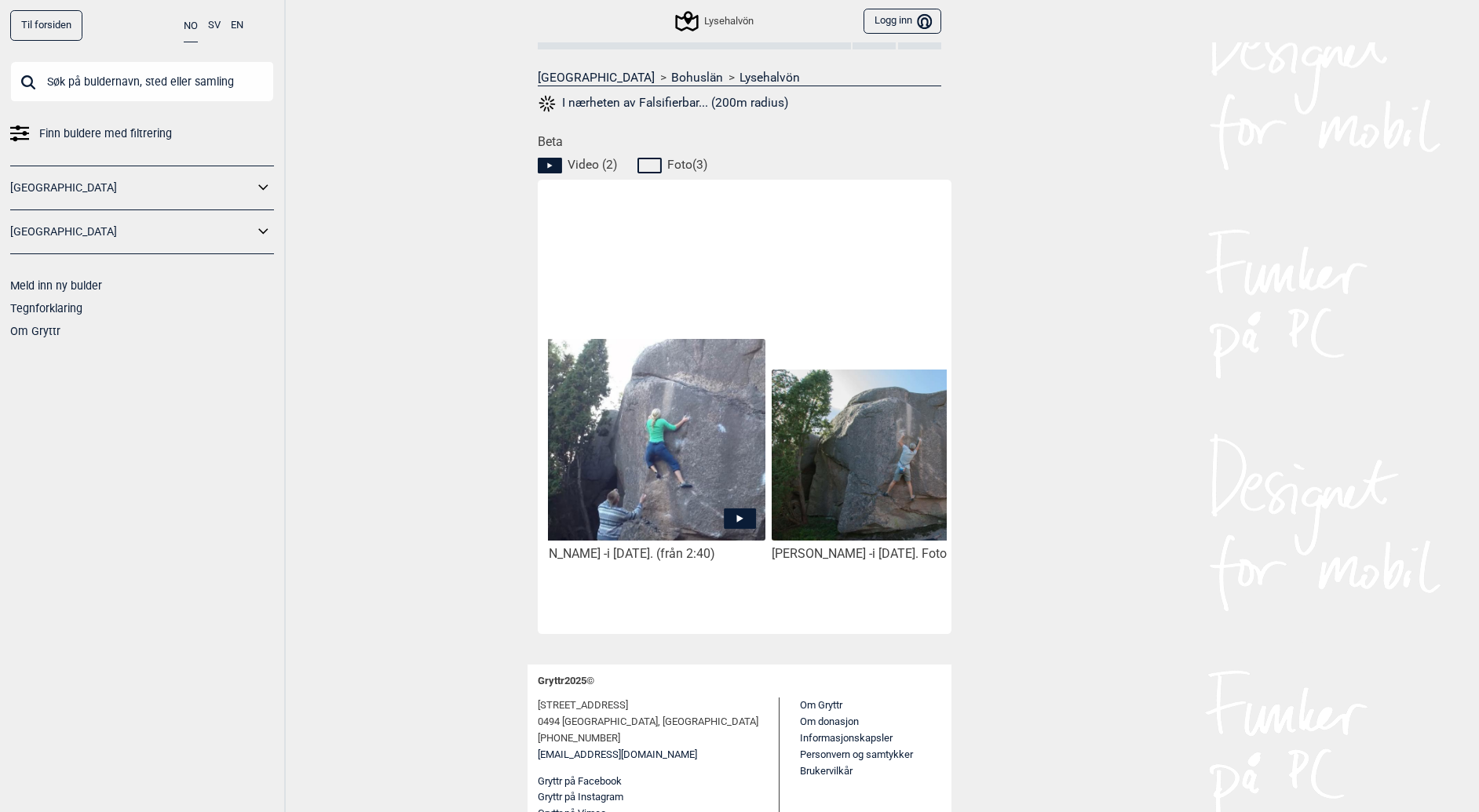
click at [737, 515] on icon at bounding box center [740, 518] width 33 height 20
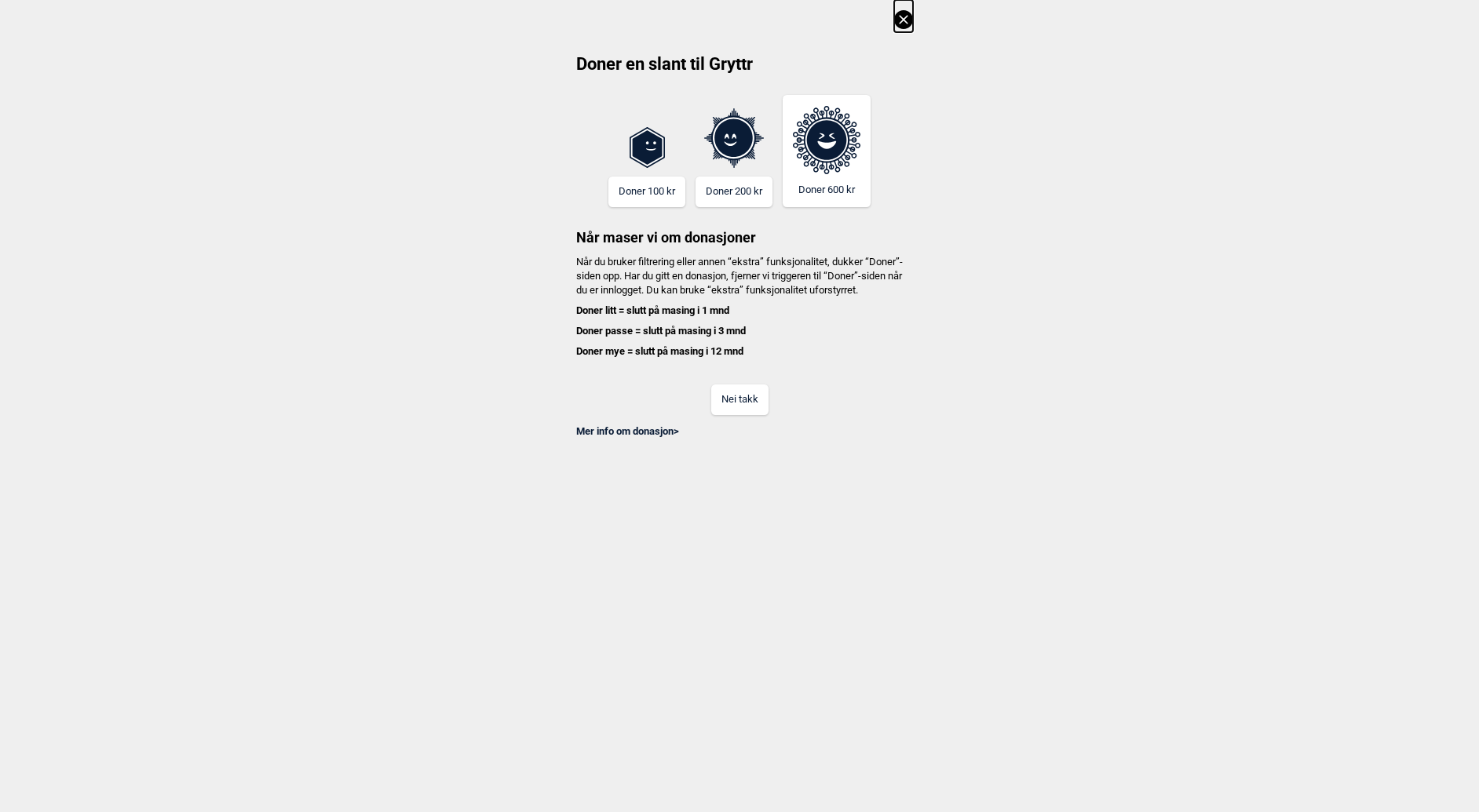
click at [913, 21] on icon at bounding box center [904, 20] width 19 height 19
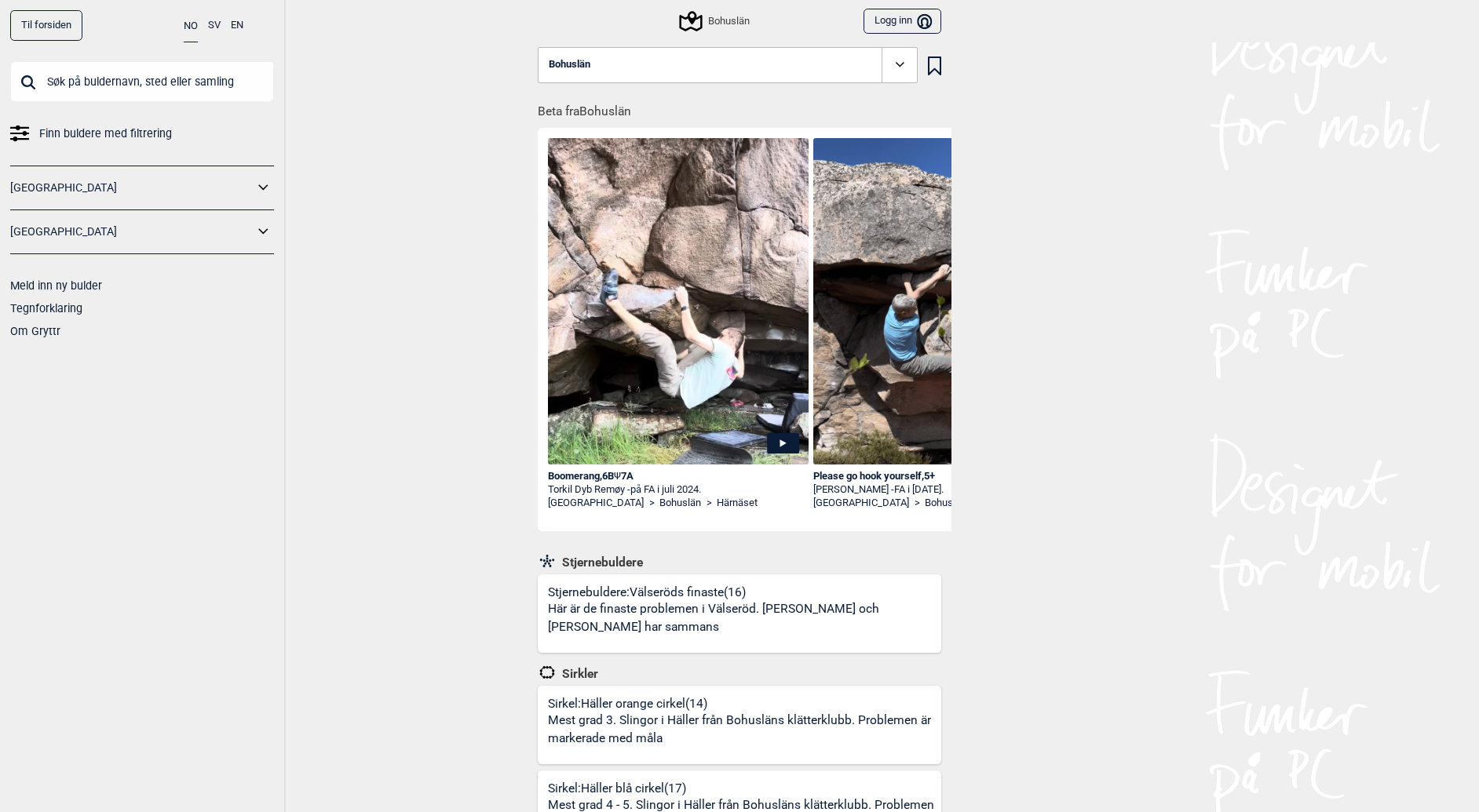
click at [172, 85] on input "text" at bounding box center [142, 81] width 264 height 41
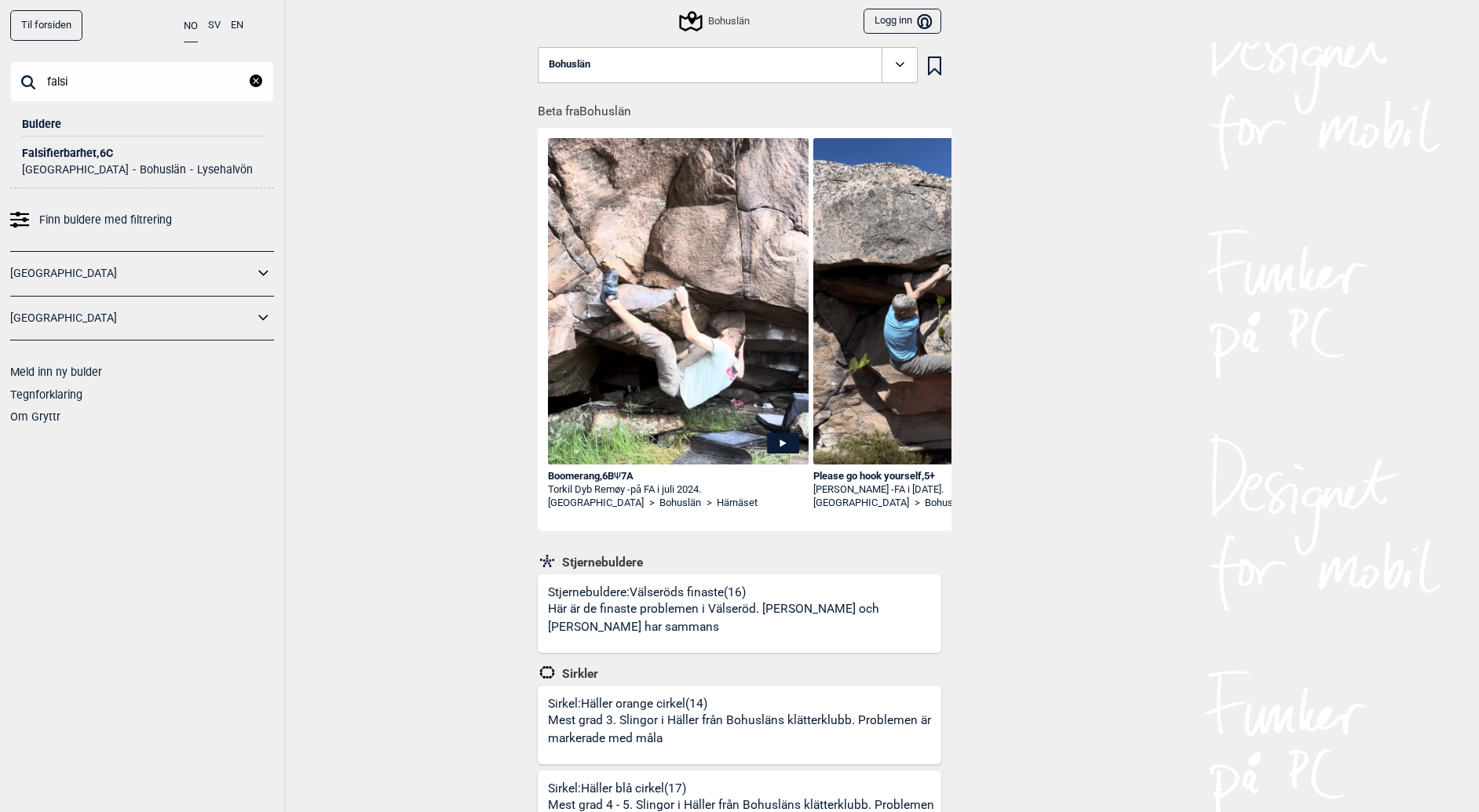
type input "falsi"
click at [77, 154] on div "Falsifierbarhet , 6C" at bounding box center [142, 153] width 240 height 11
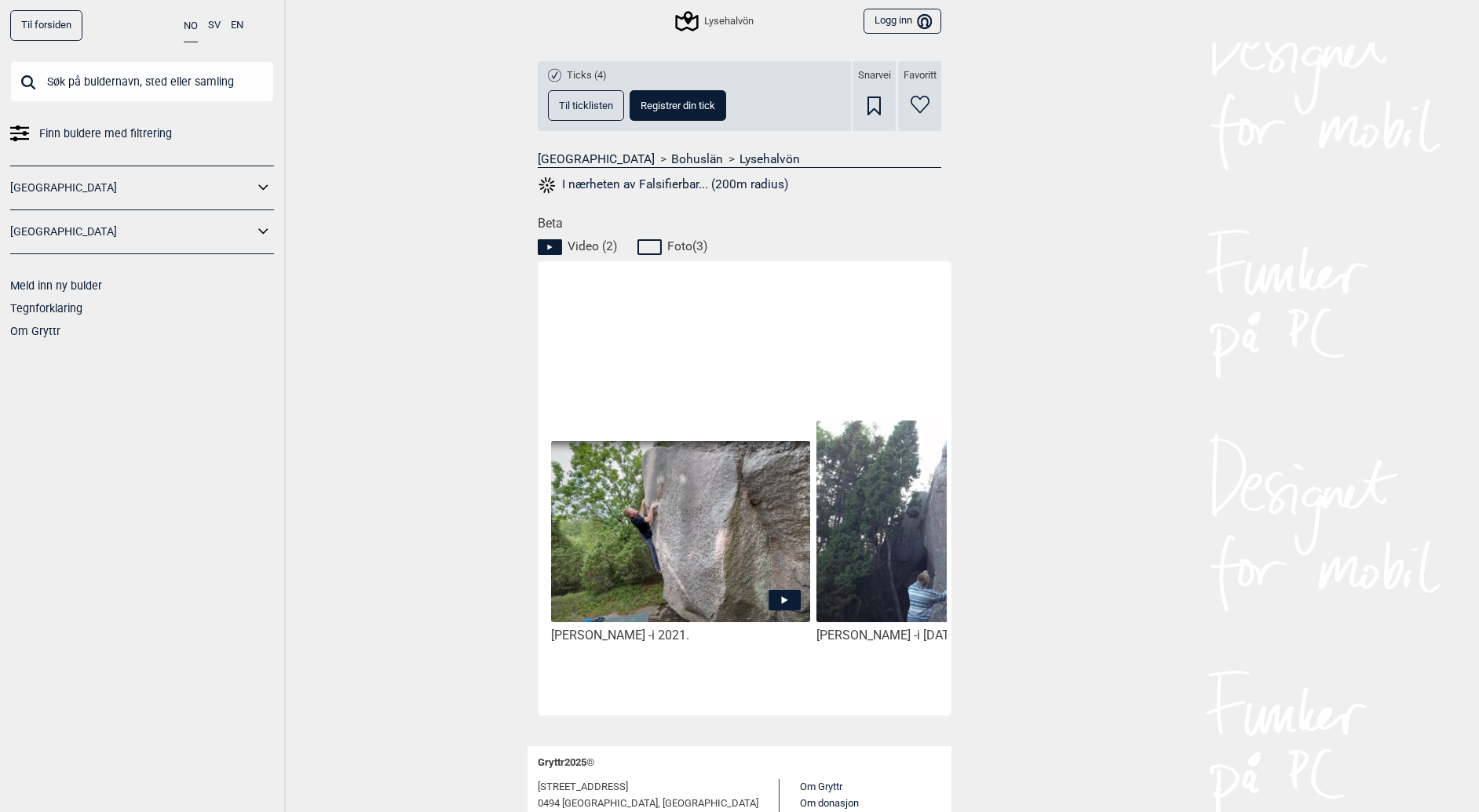
scroll to position [638, 0]
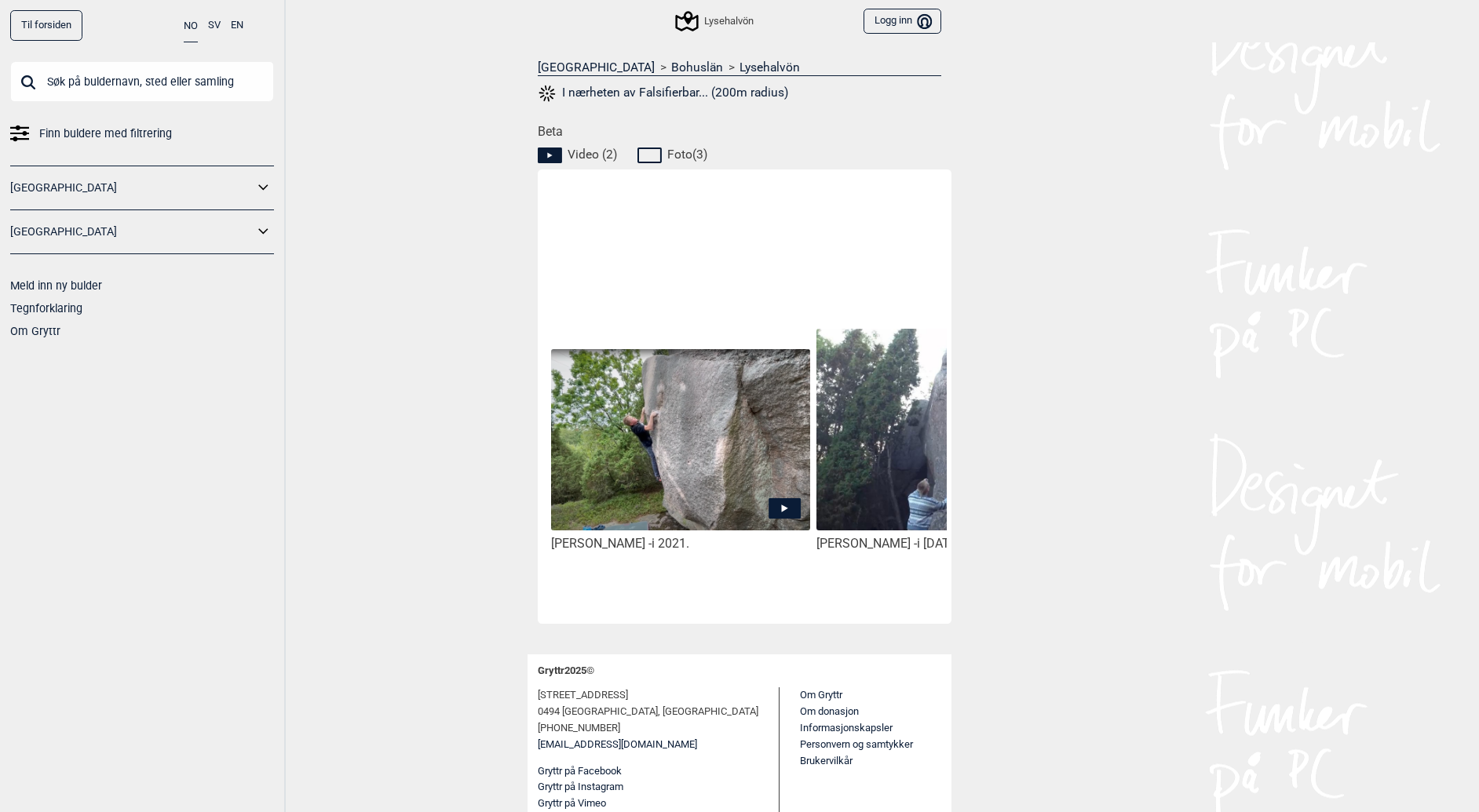
click at [787, 504] on icon at bounding box center [785, 509] width 33 height 20
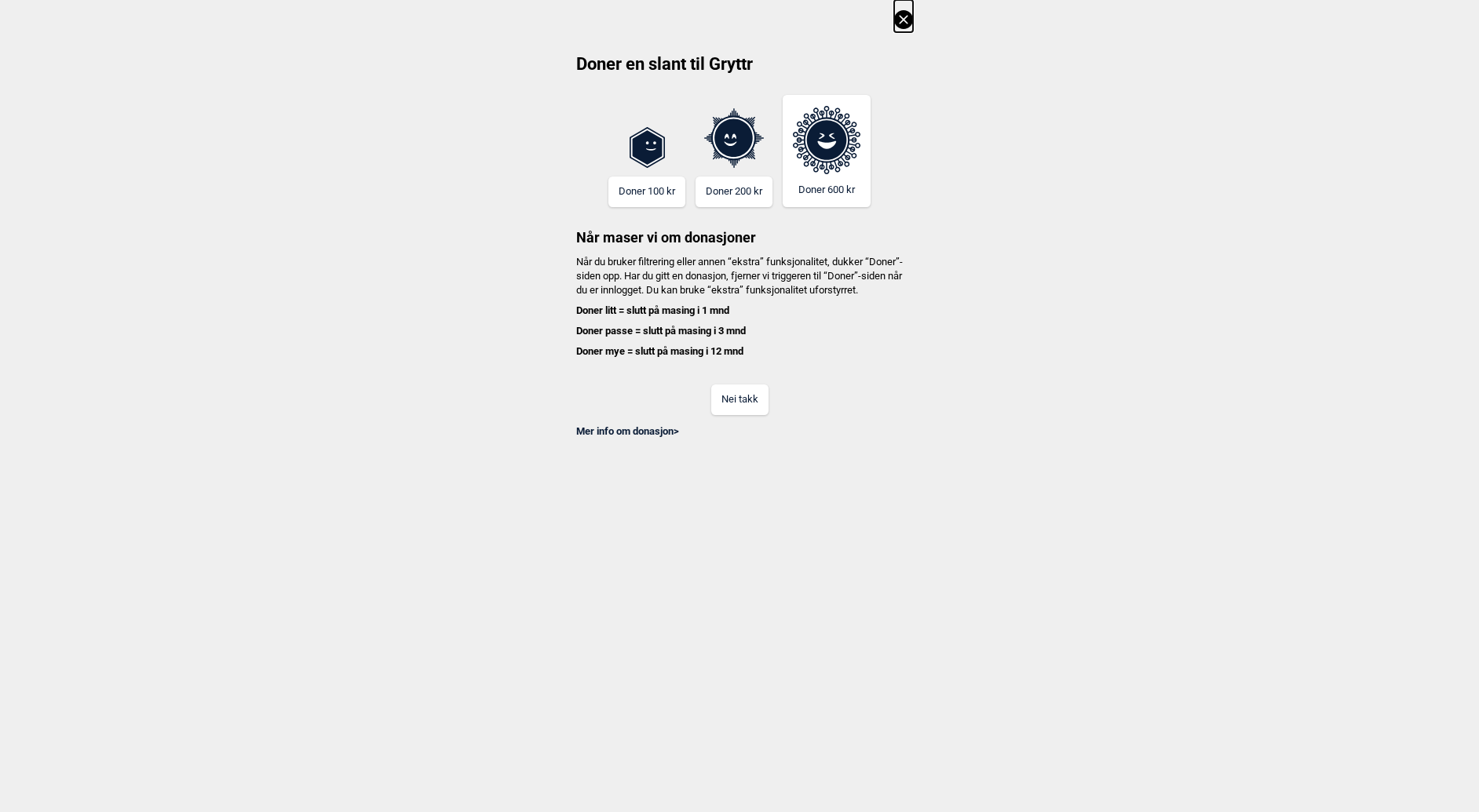
click at [902, 39] on div "Doner en slant til Gryttr Doner 100 kr Doner 200 kr Doner 600 kr Når maser vi o…" at bounding box center [739, 219] width 1479 height 439
click at [902, 24] on icon at bounding box center [904, 20] width 19 height 19
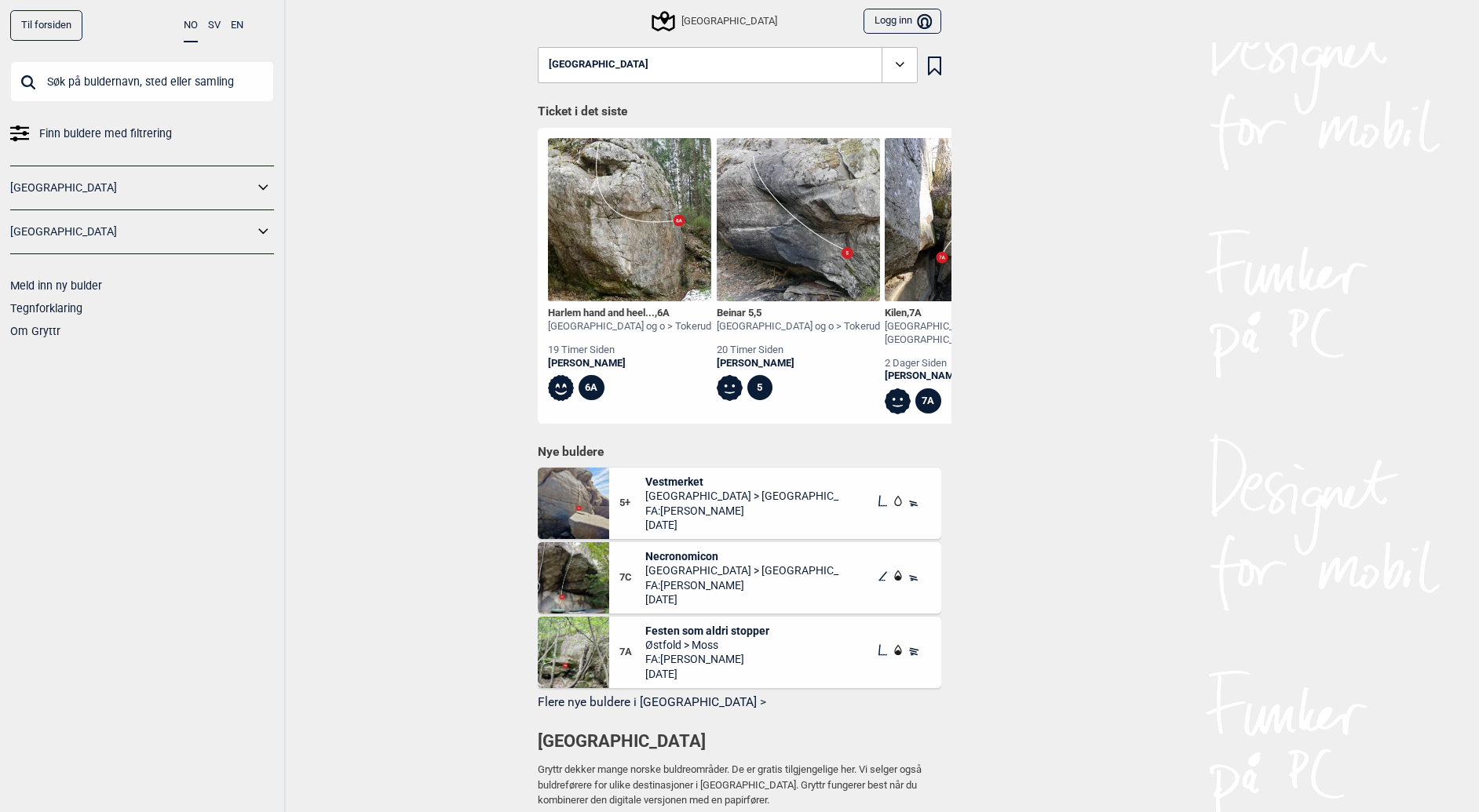
click at [124, 77] on input "text" at bounding box center [142, 81] width 264 height 41
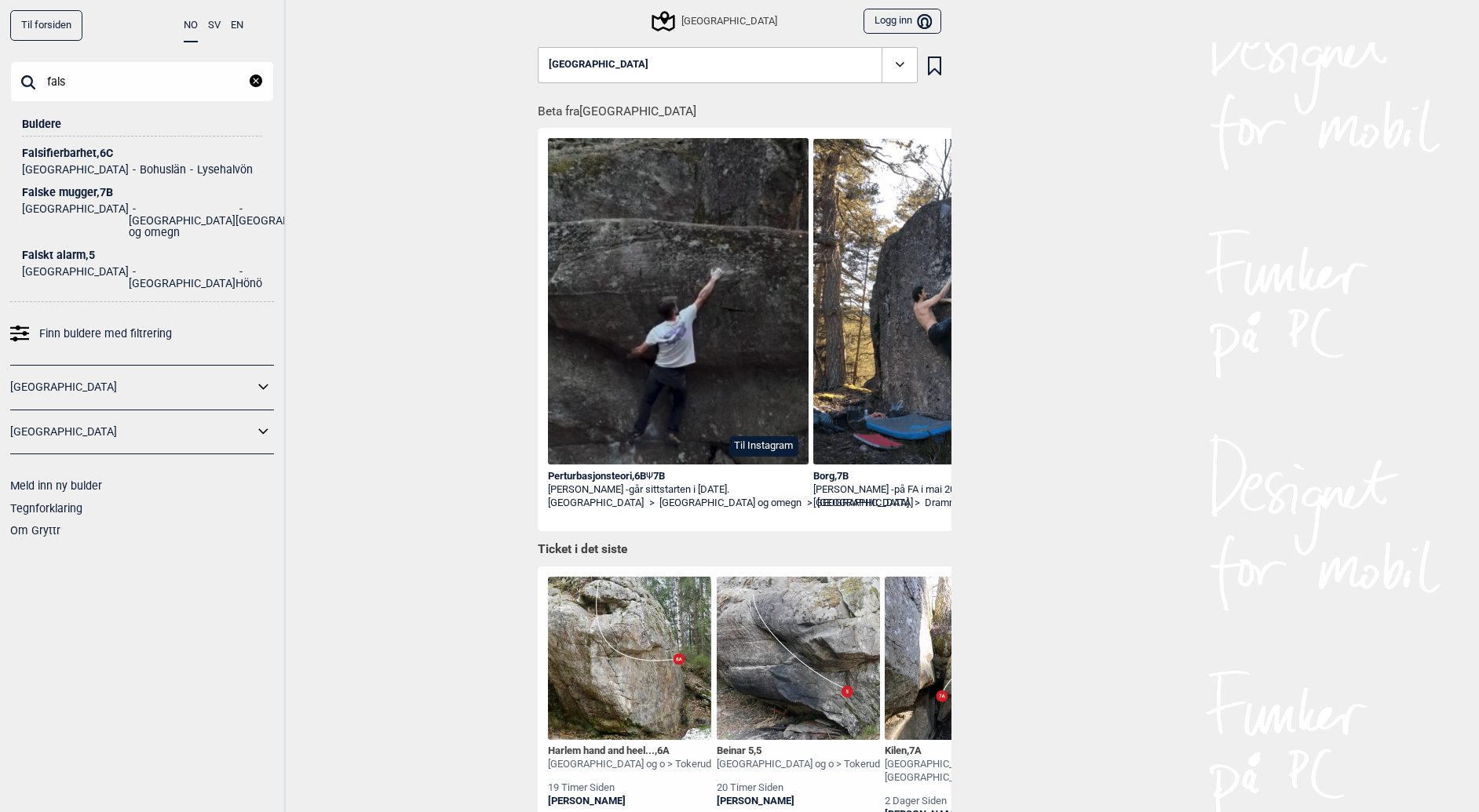
type input "fals"
click at [72, 151] on div "Falsifierbarhet , 6C" at bounding box center [142, 153] width 240 height 11
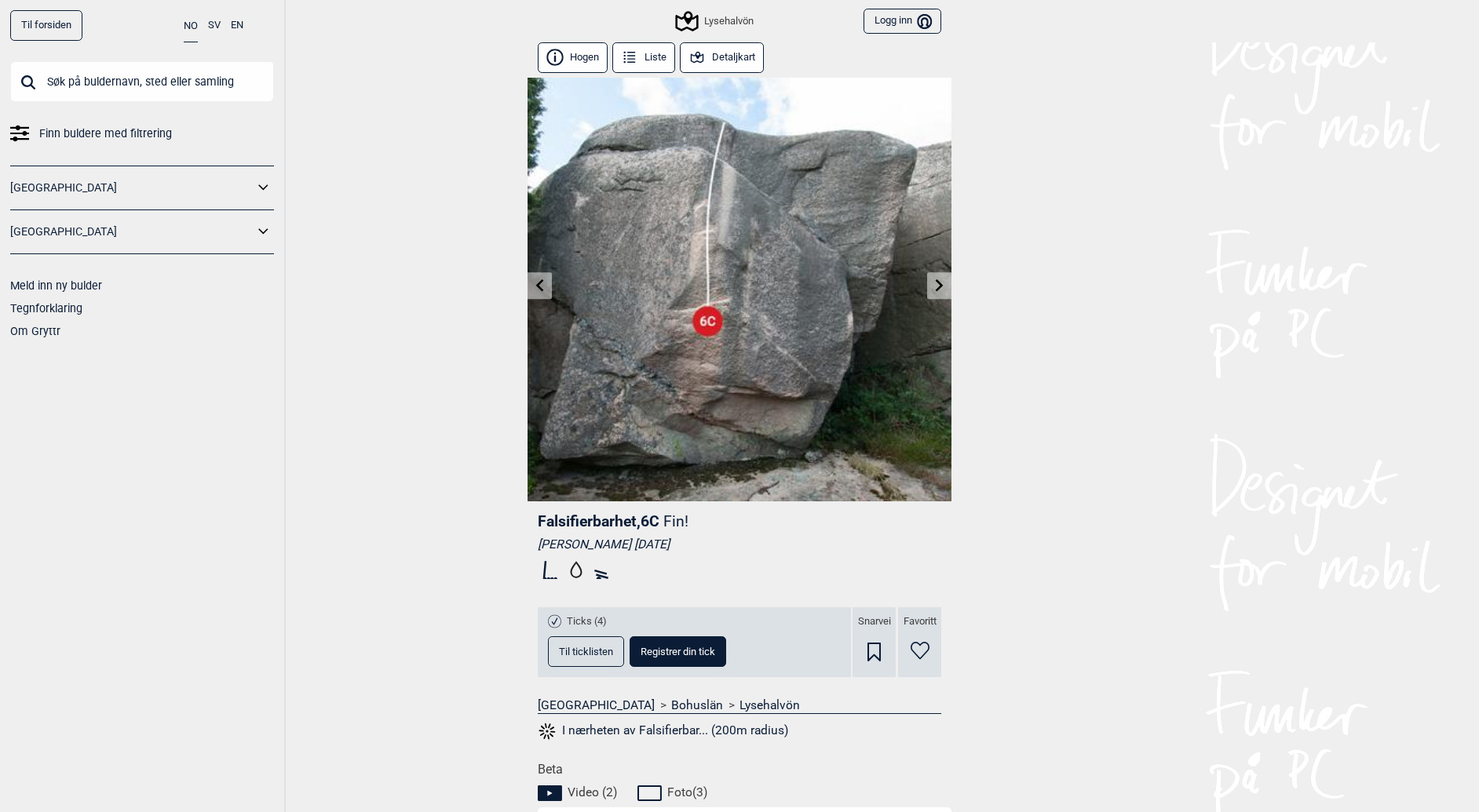
click at [90, 153] on div "Finn buldere med filtrering Norge Sverige Meld inn ny bulder Tegnforklaring Om …" at bounding box center [142, 201] width 264 height 281
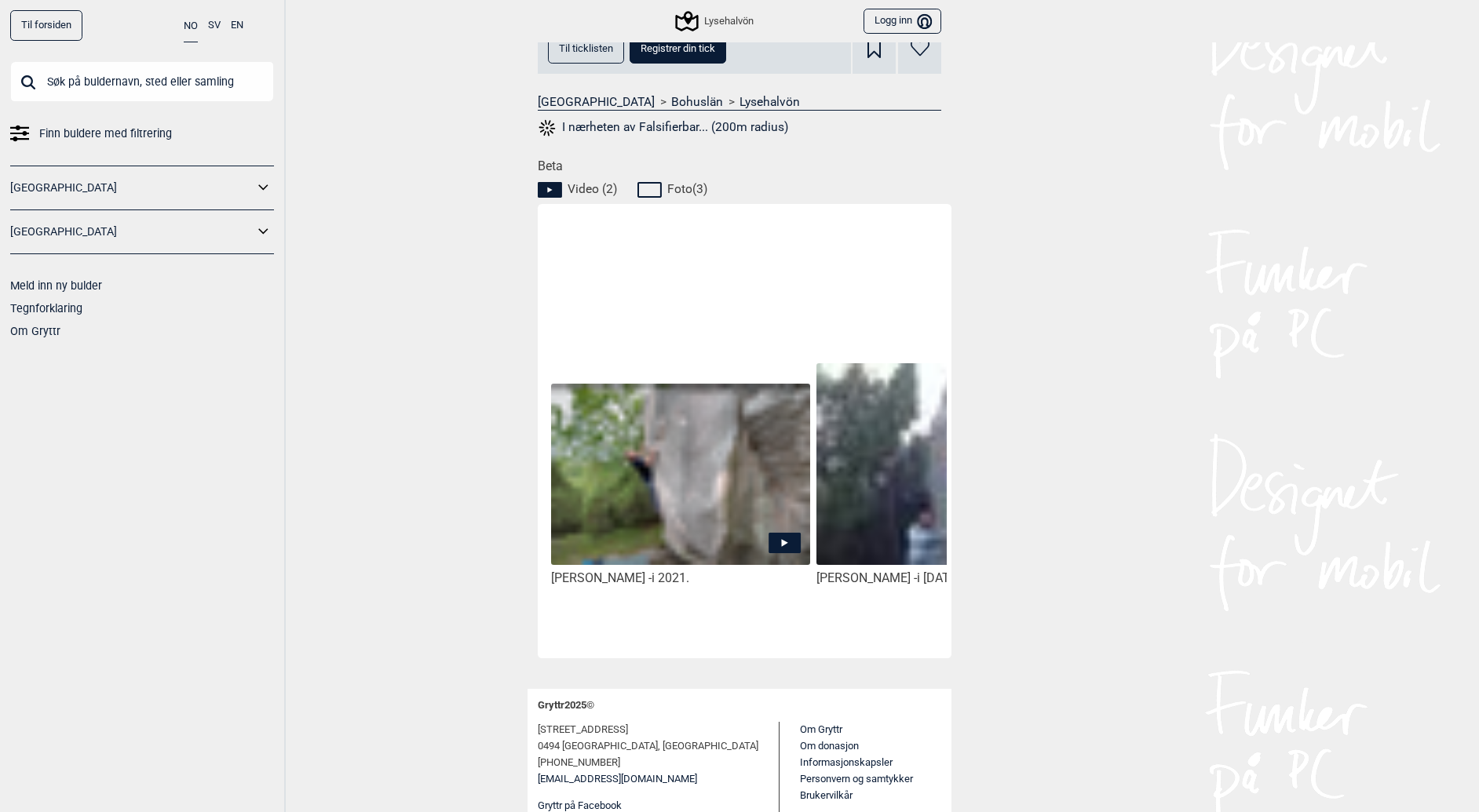
scroll to position [638, 0]
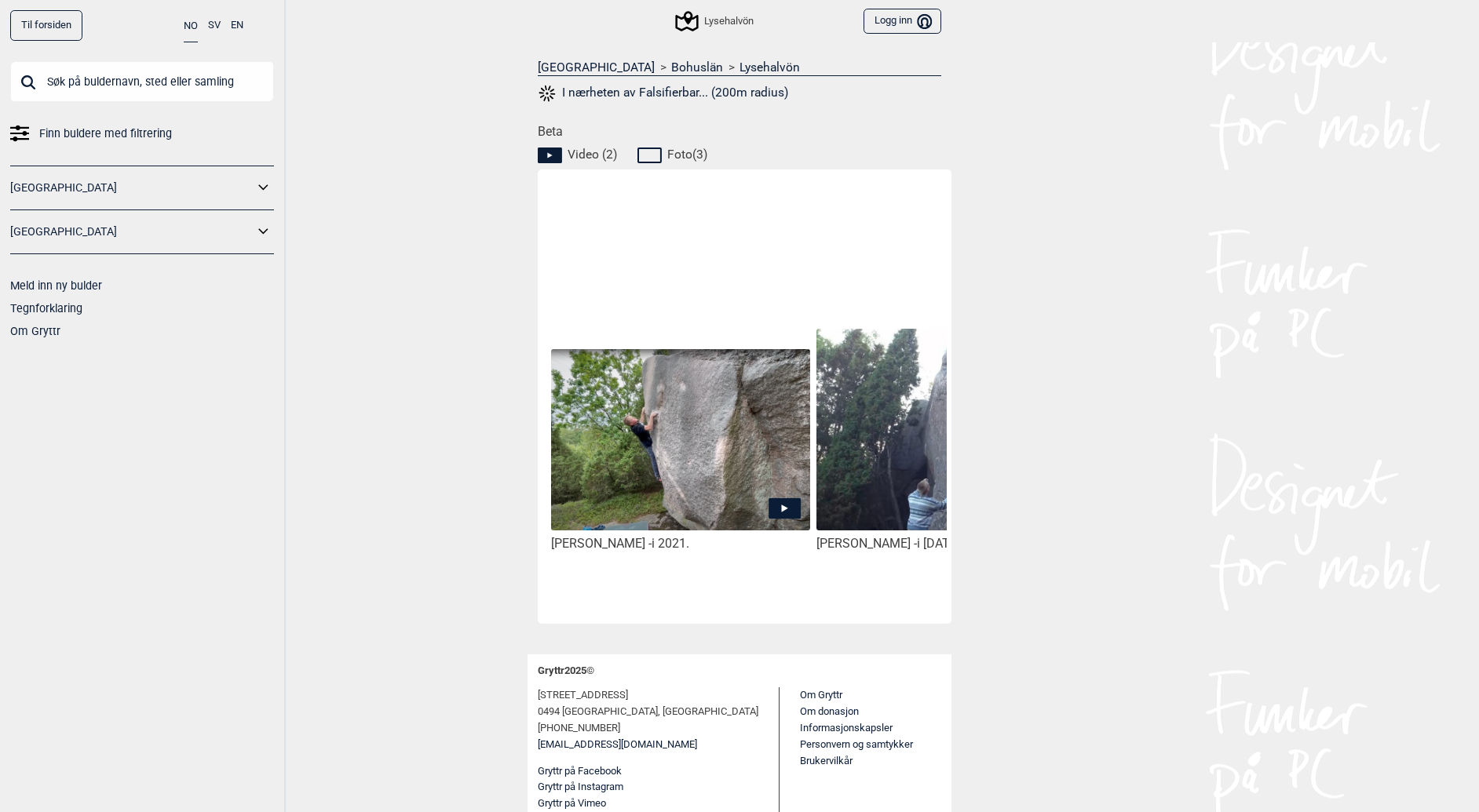
click at [786, 508] on icon at bounding box center [785, 509] width 7 height 8
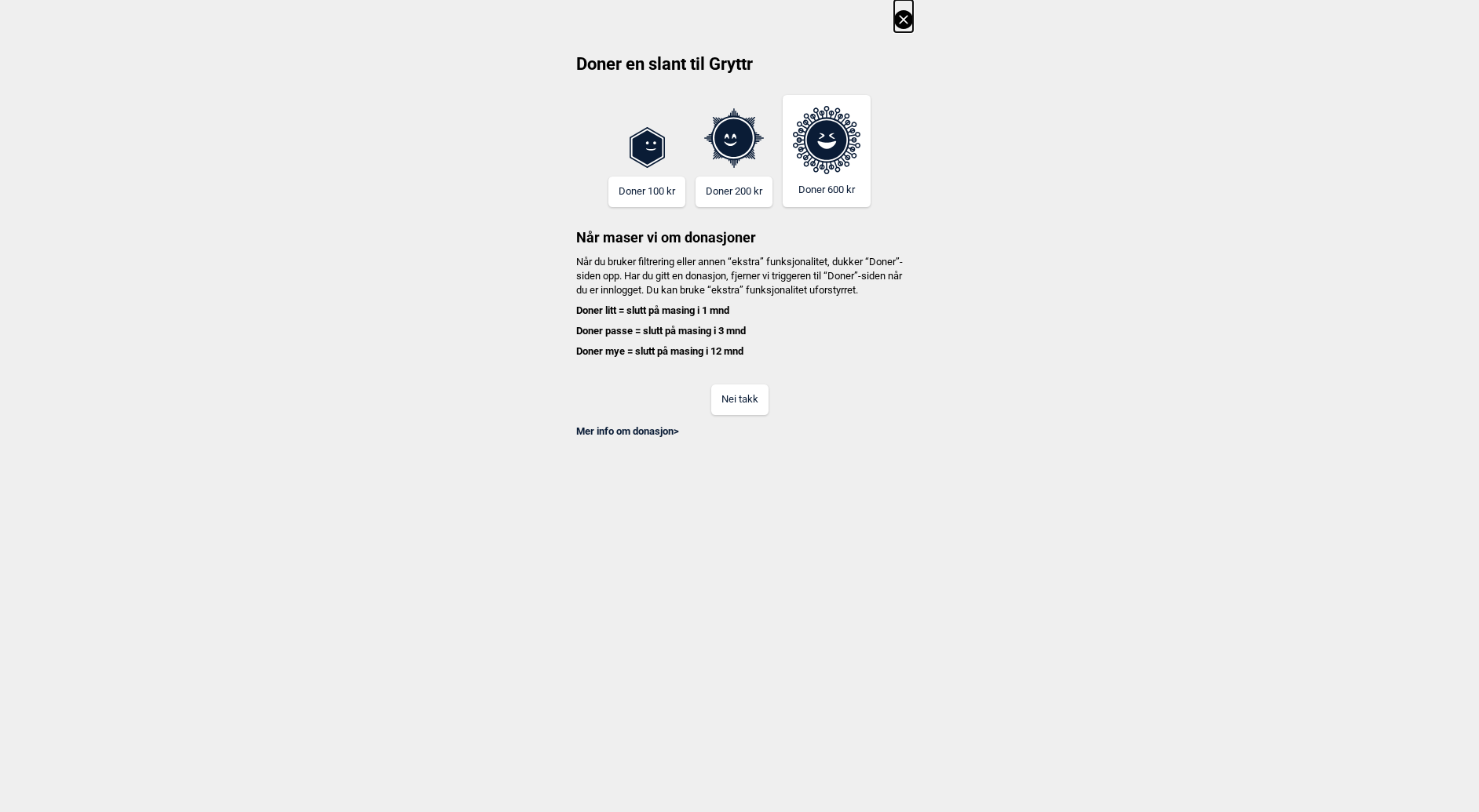
click at [904, 22] on icon at bounding box center [904, 20] width 19 height 19
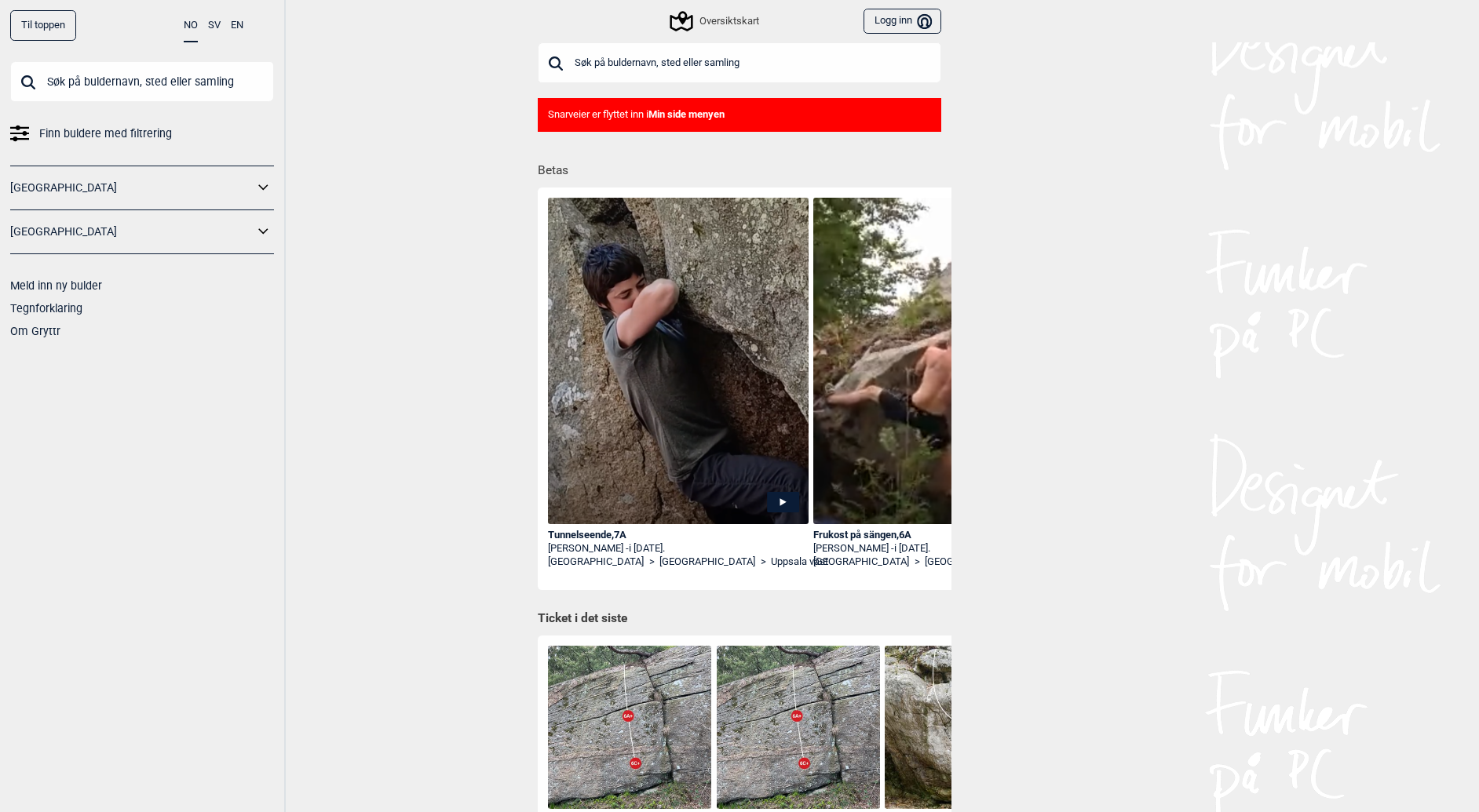
click at [120, 85] on input "text" at bounding box center [142, 81] width 264 height 41
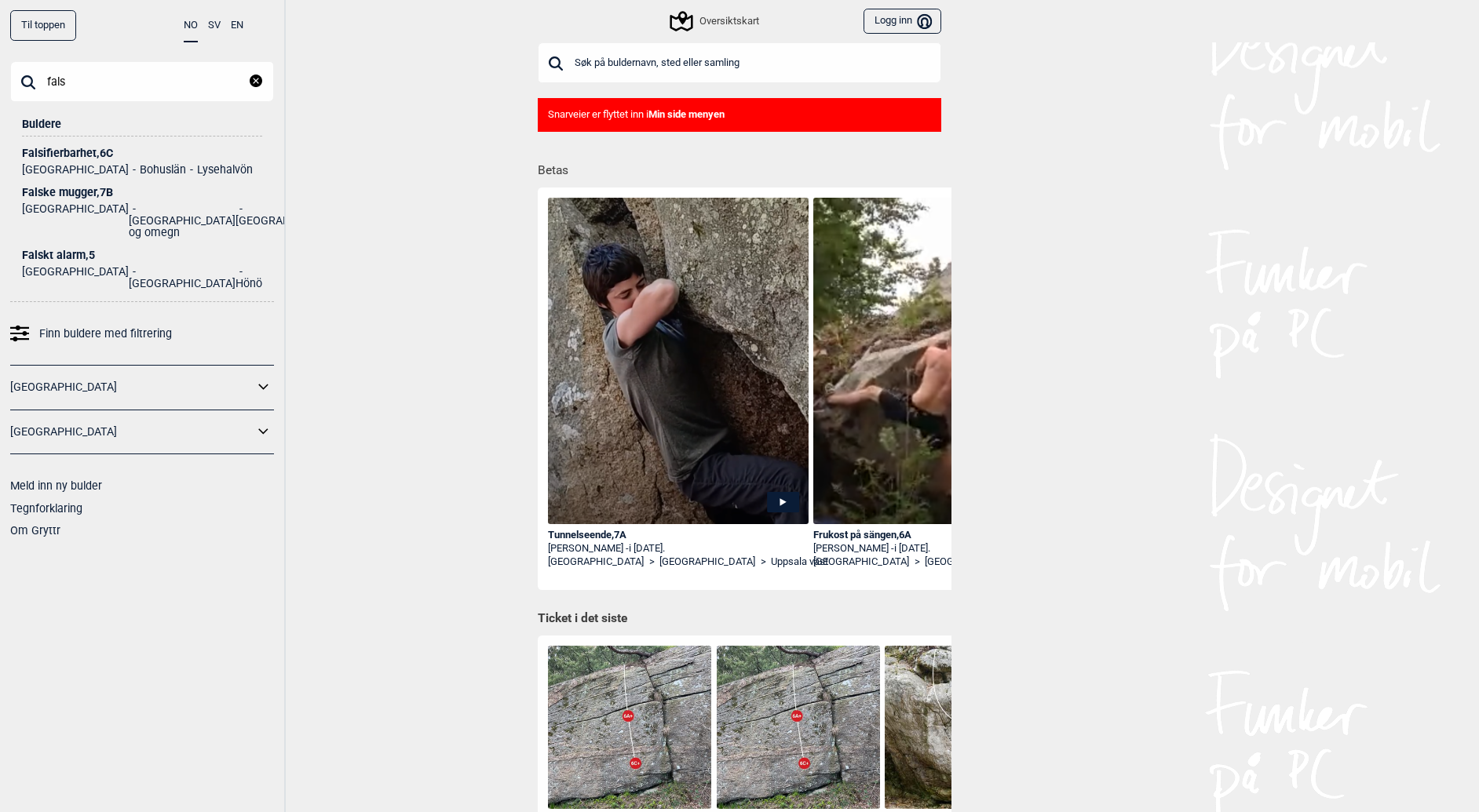
type input "fals"
click at [100, 154] on div "Falsifierbarhet , 6C" at bounding box center [142, 153] width 240 height 11
